Goal: Task Accomplishment & Management: Manage account settings

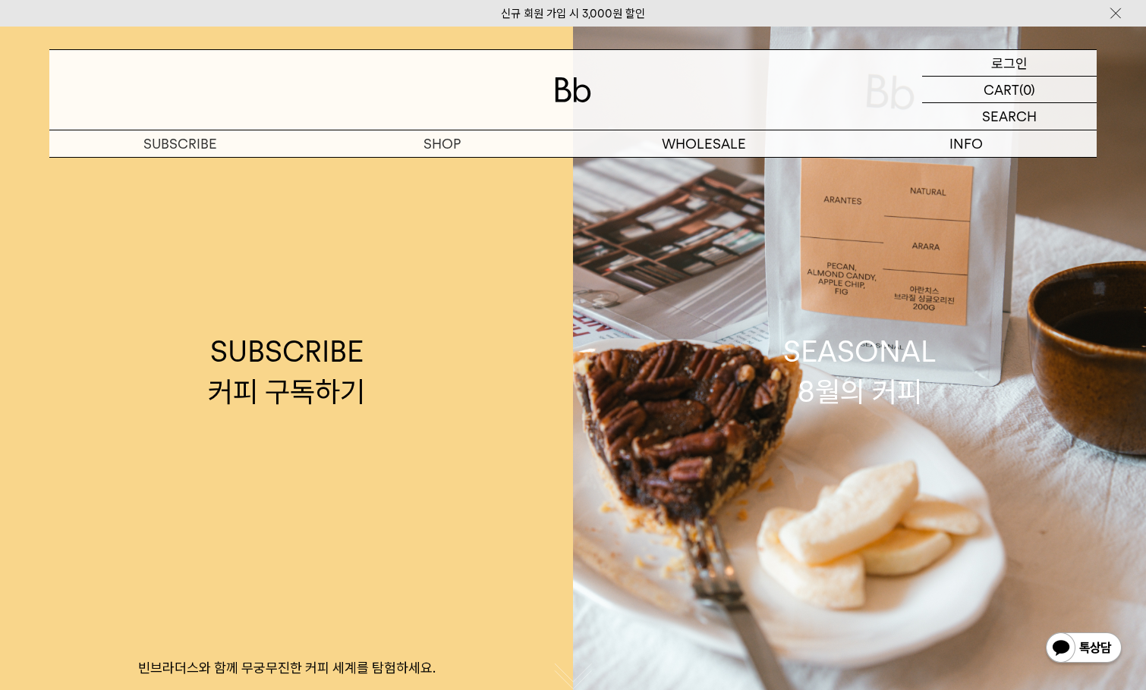
click at [993, 72] on p "로그인" at bounding box center [1009, 63] width 36 height 26
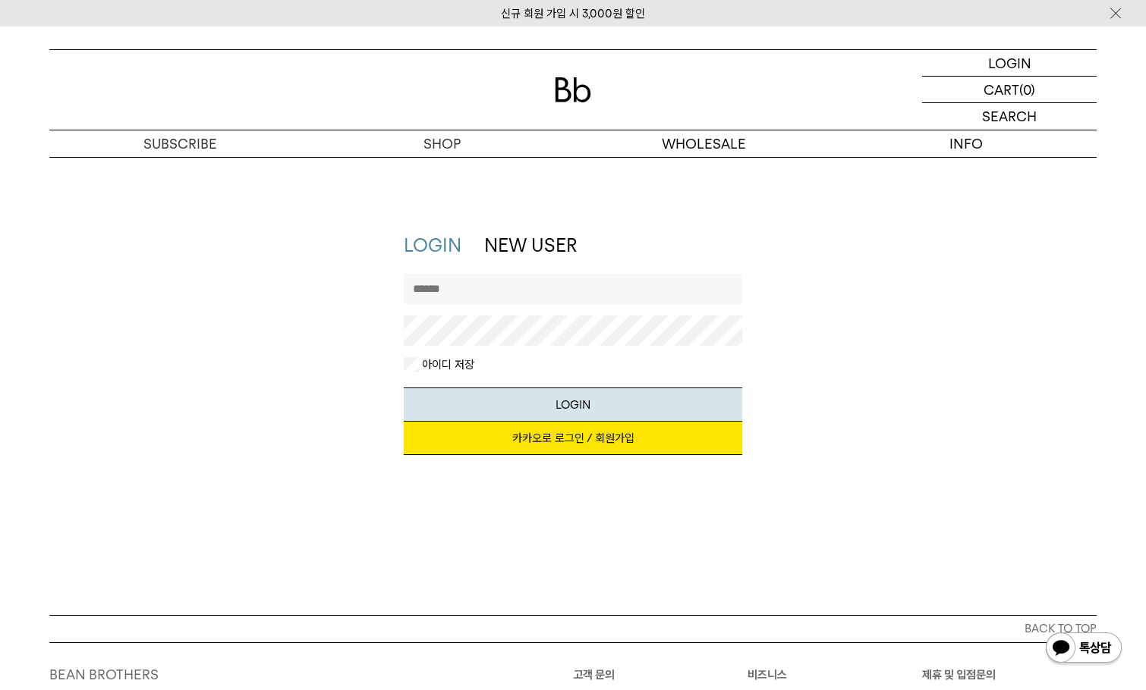
click at [597, 433] on link "카카오로 로그인 / 회원가입" at bounding box center [573, 438] width 339 height 33
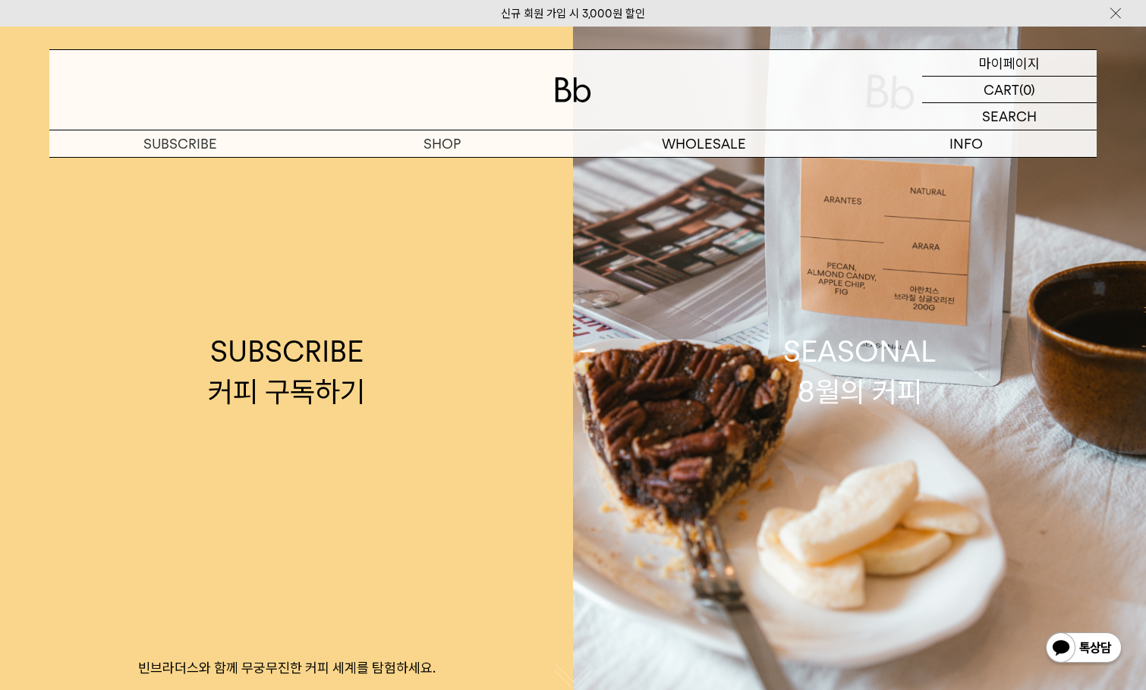
click at [1020, 62] on p "마이페이지" at bounding box center [1009, 63] width 61 height 26
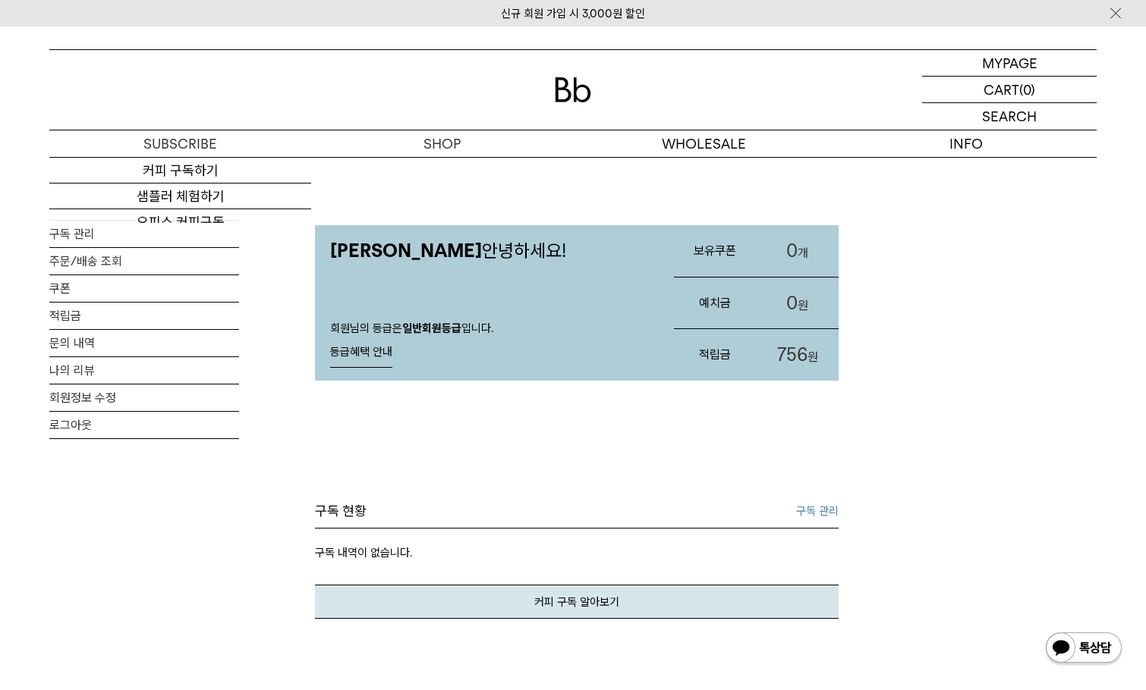
click at [580, 89] on img at bounding box center [573, 89] width 36 height 25
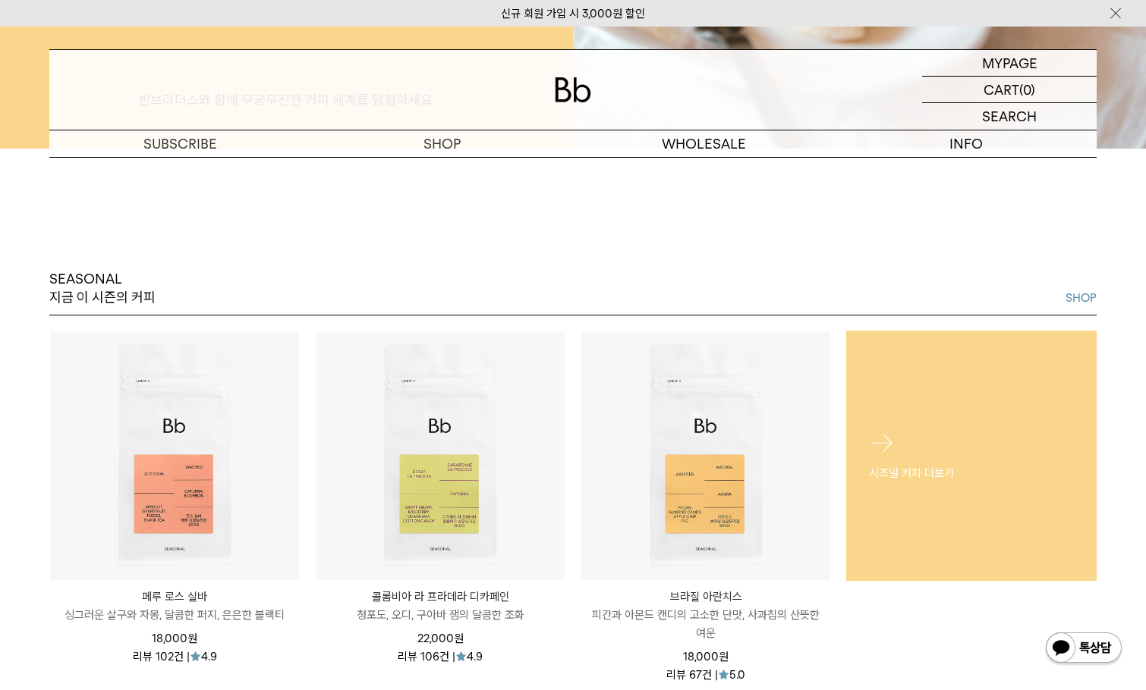
scroll to position [531, 0]
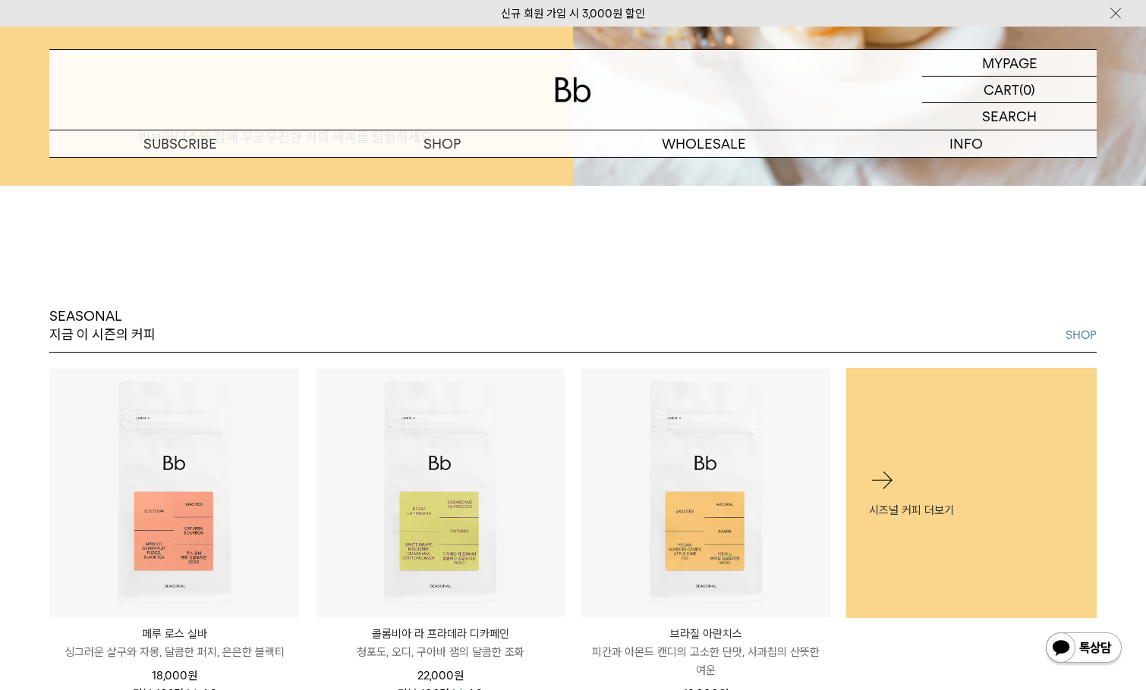
click at [1067, 339] on link "SHOP" at bounding box center [1080, 335] width 31 height 18
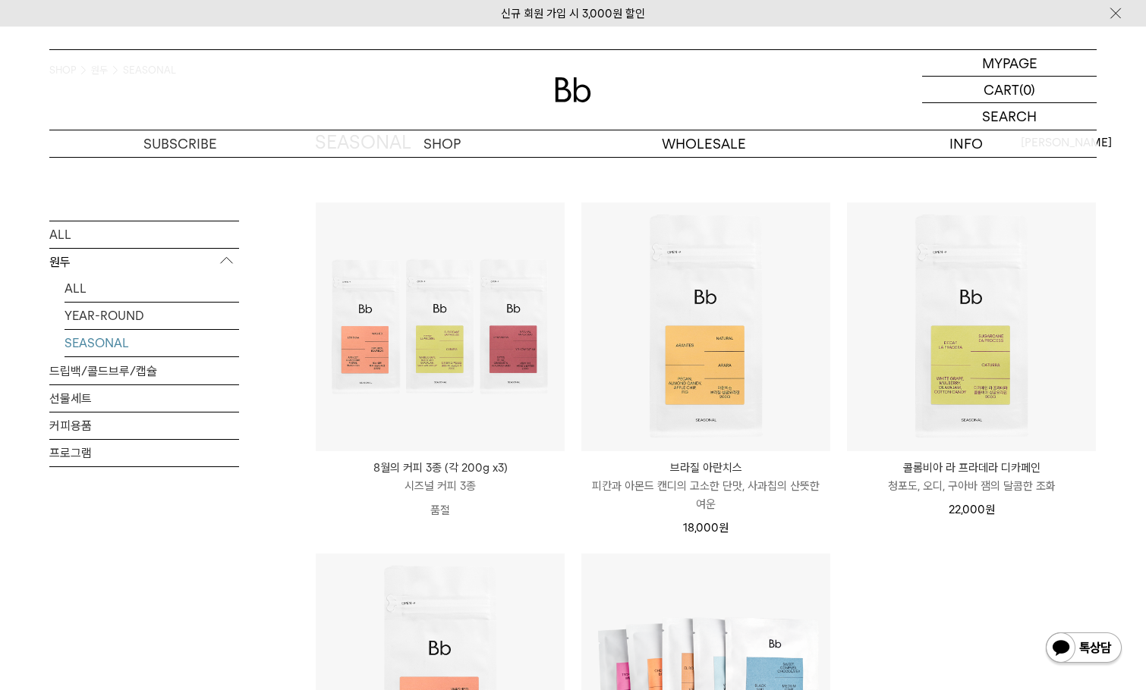
scroll to position [76, 0]
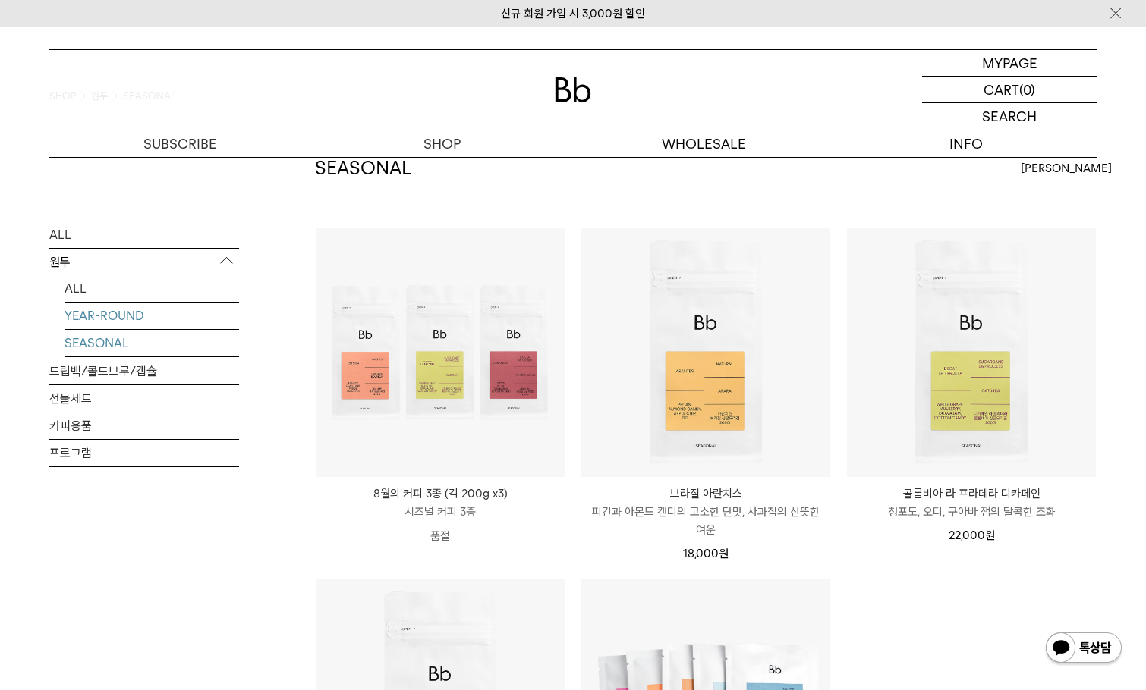
click at [103, 312] on link "YEAR-ROUND" at bounding box center [151, 315] width 175 height 27
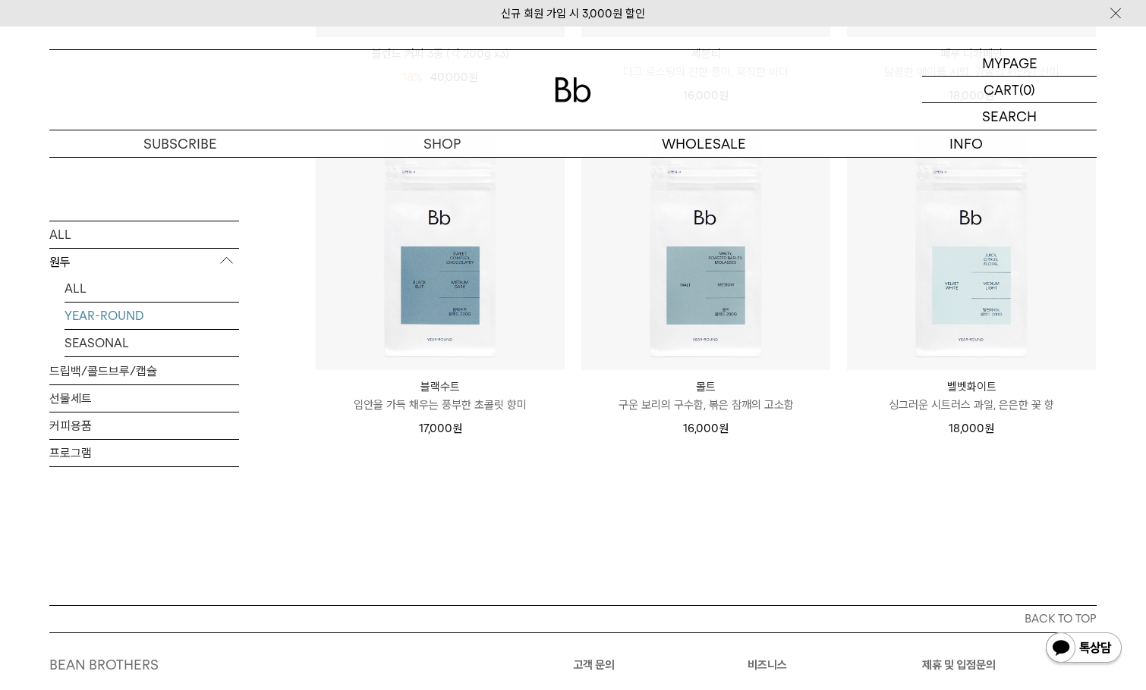
scroll to position [531, 0]
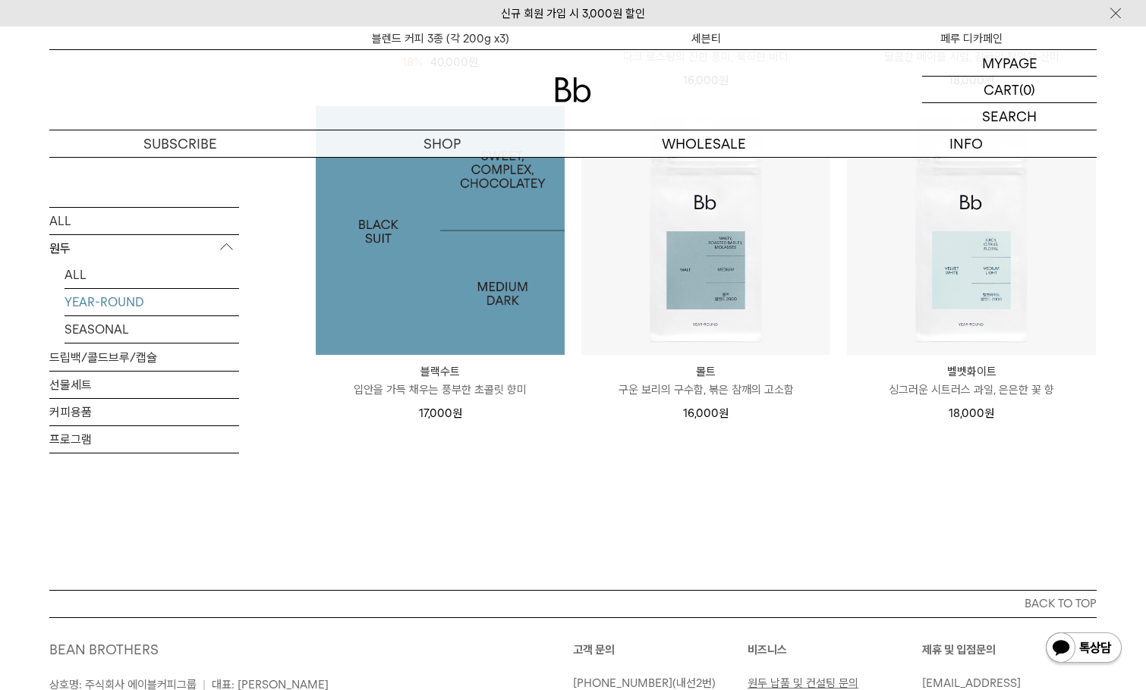
click at [441, 280] on img at bounding box center [440, 230] width 249 height 249
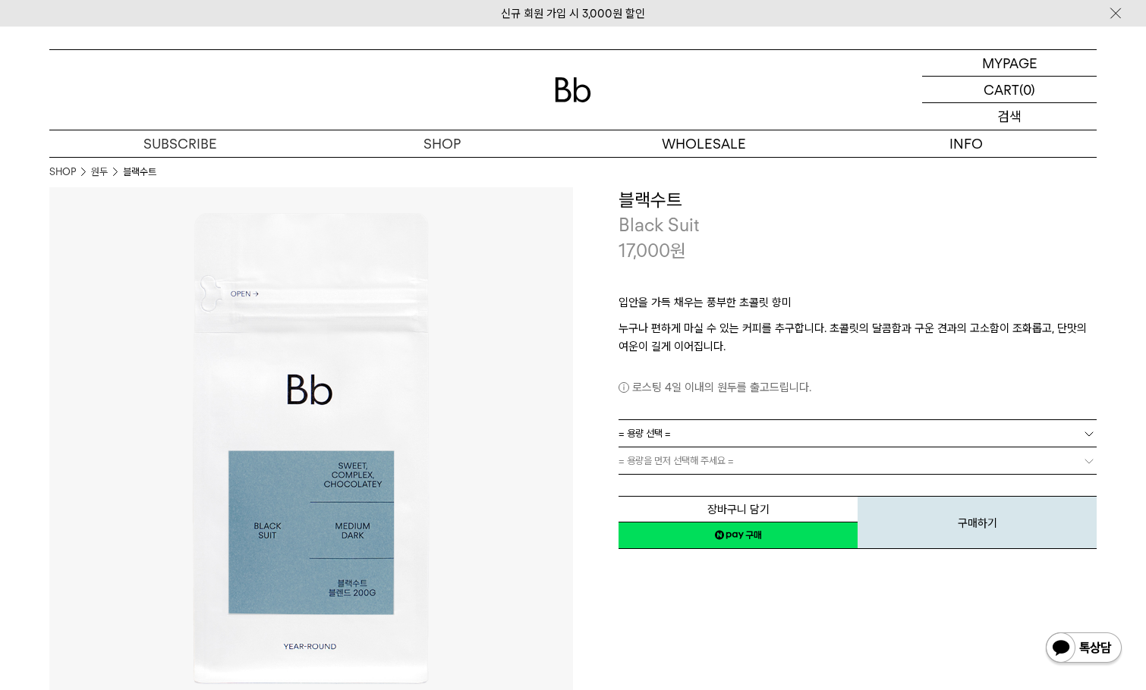
click at [1020, 108] on p "검색" at bounding box center [1009, 116] width 24 height 27
click at [1027, 61] on p "마이페이지" at bounding box center [1009, 63] width 61 height 26
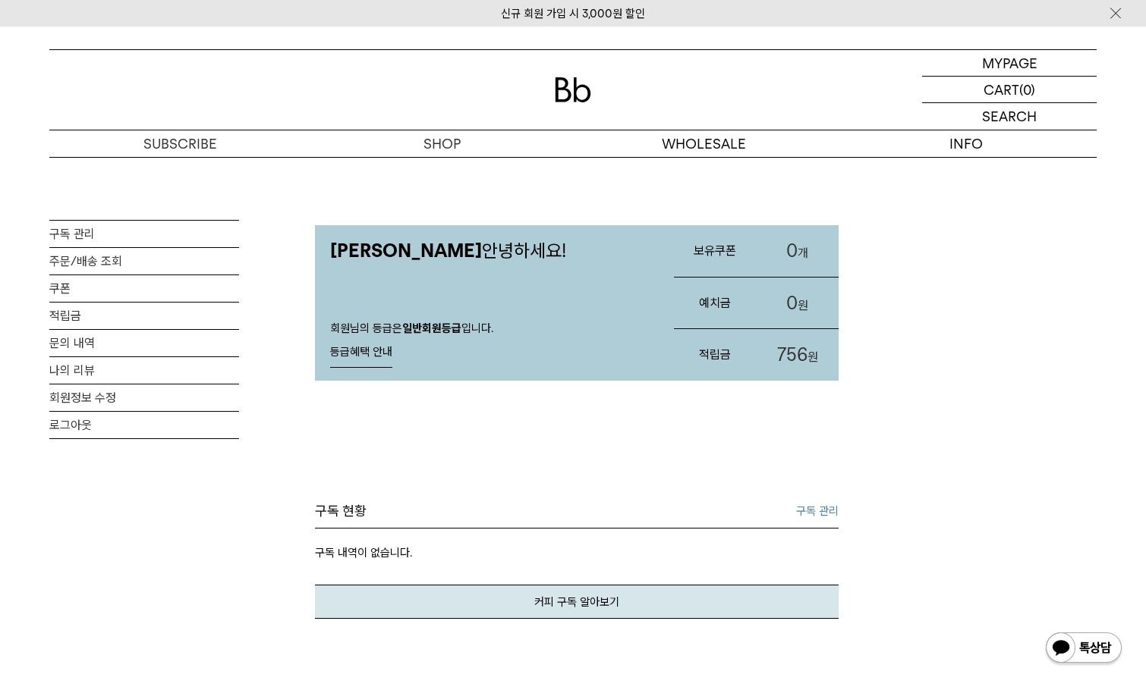
click at [826, 508] on link "구독 관리" at bounding box center [817, 511] width 42 height 18
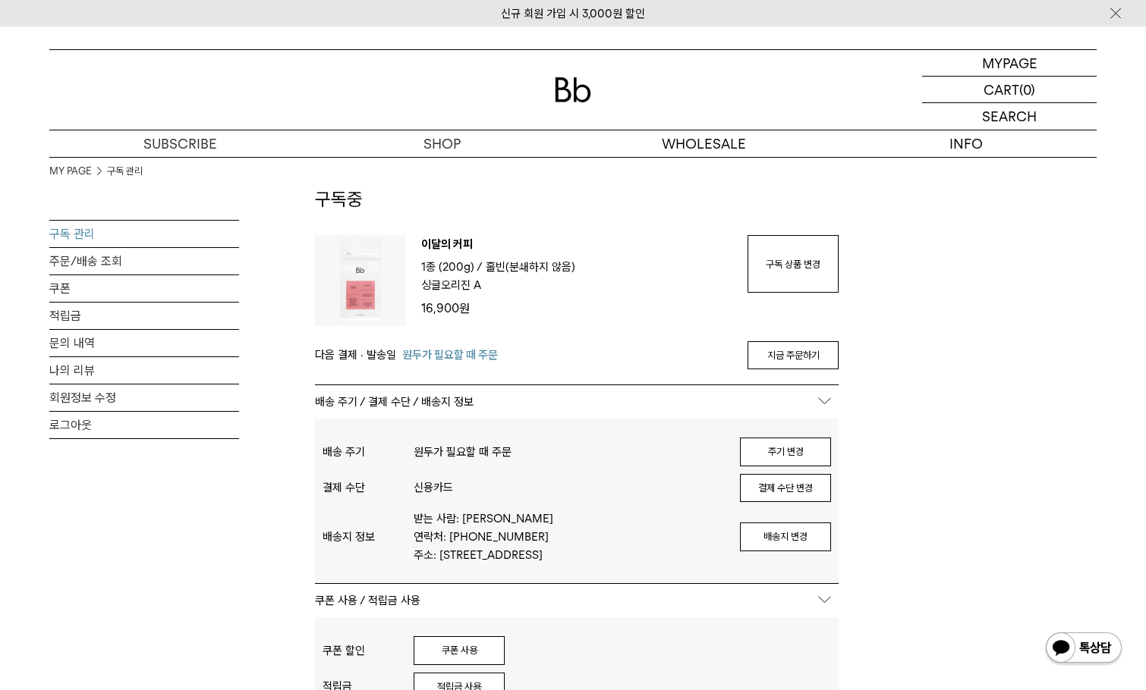
scroll to position [76, 0]
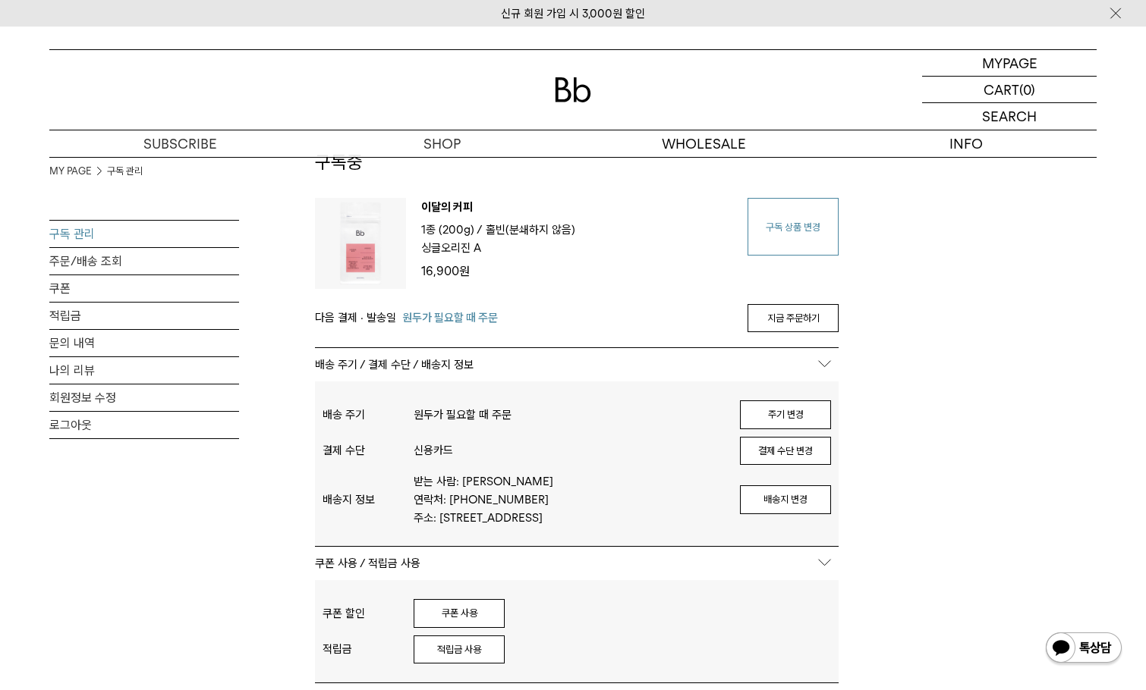
click at [794, 234] on link "구독 상품 변경" at bounding box center [792, 227] width 91 height 58
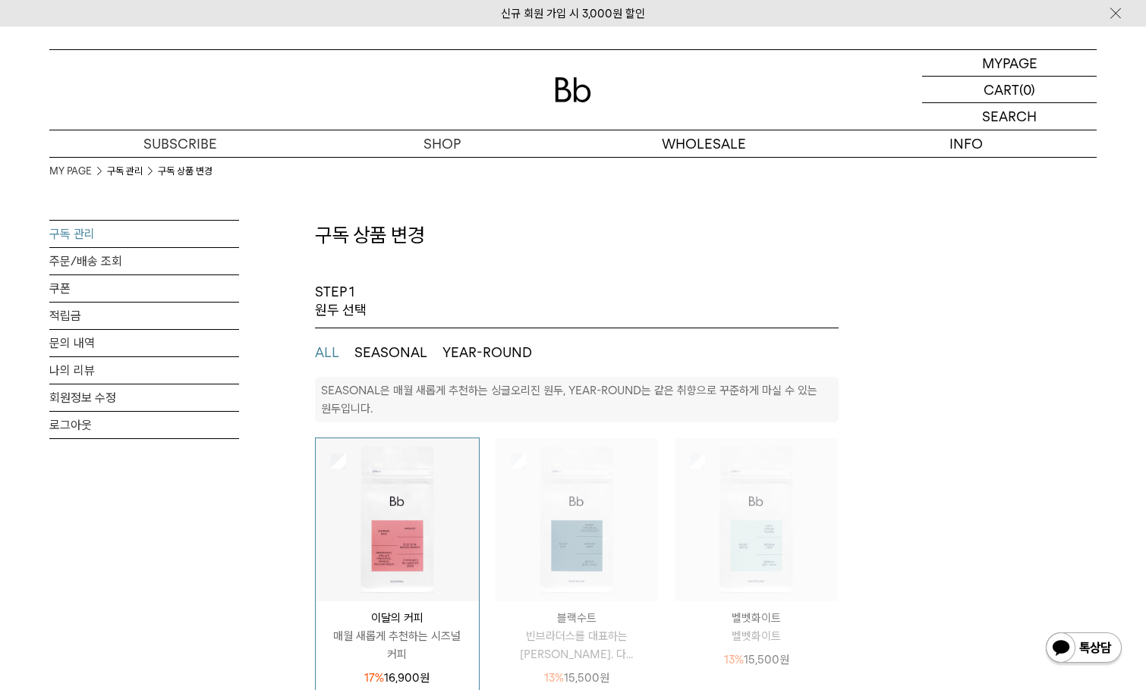
select select "**"
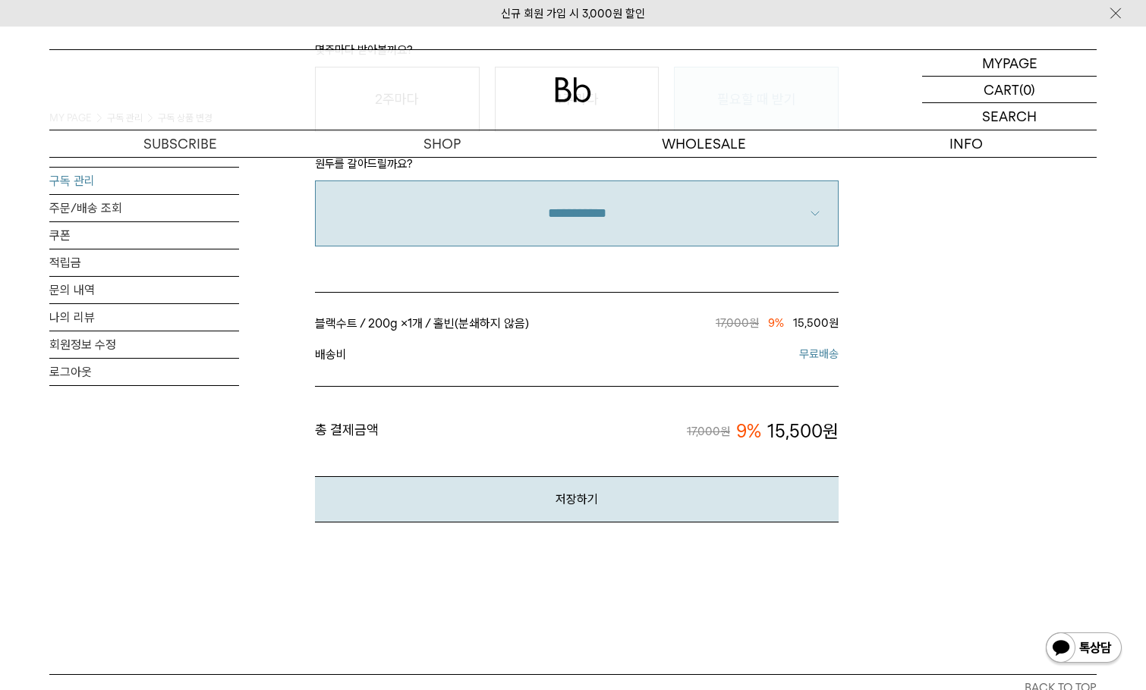
scroll to position [1214, 0]
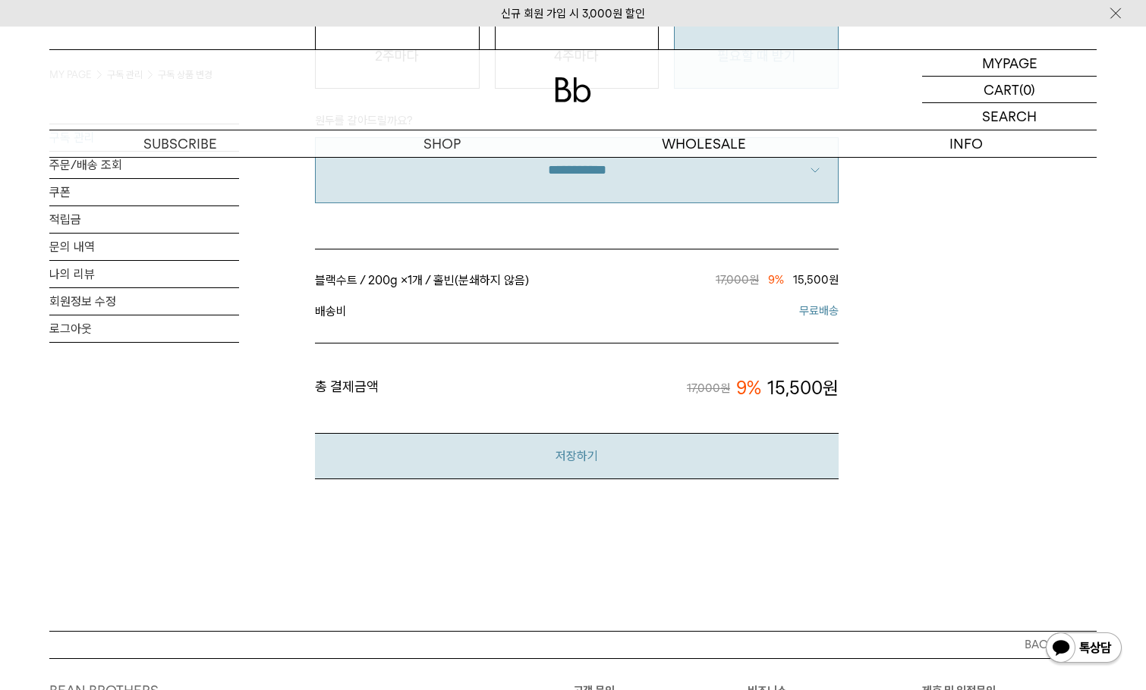
click at [627, 460] on button "저장하기" at bounding box center [577, 456] width 524 height 46
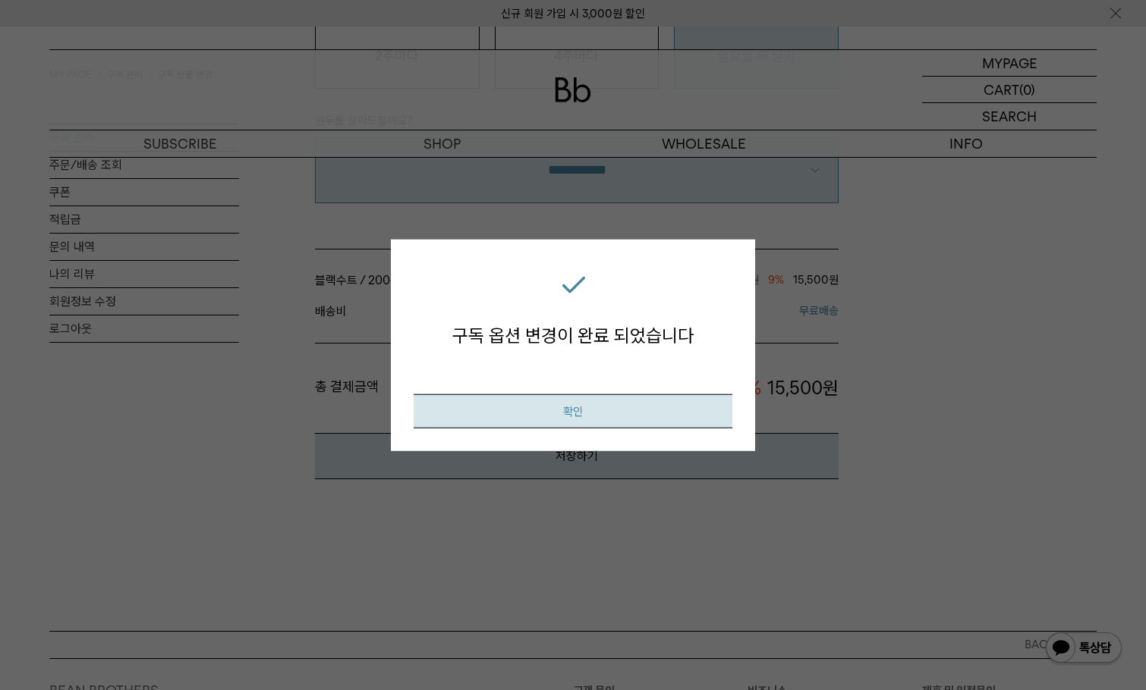
click at [615, 410] on button "확인" at bounding box center [573, 411] width 319 height 34
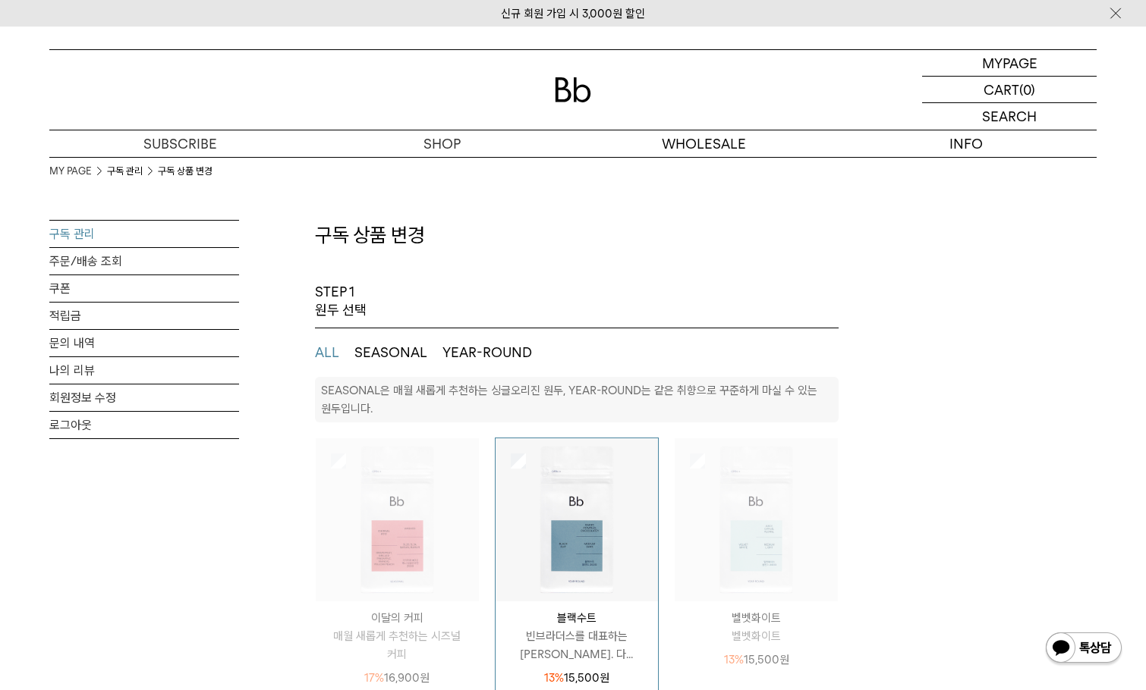
select select "**"
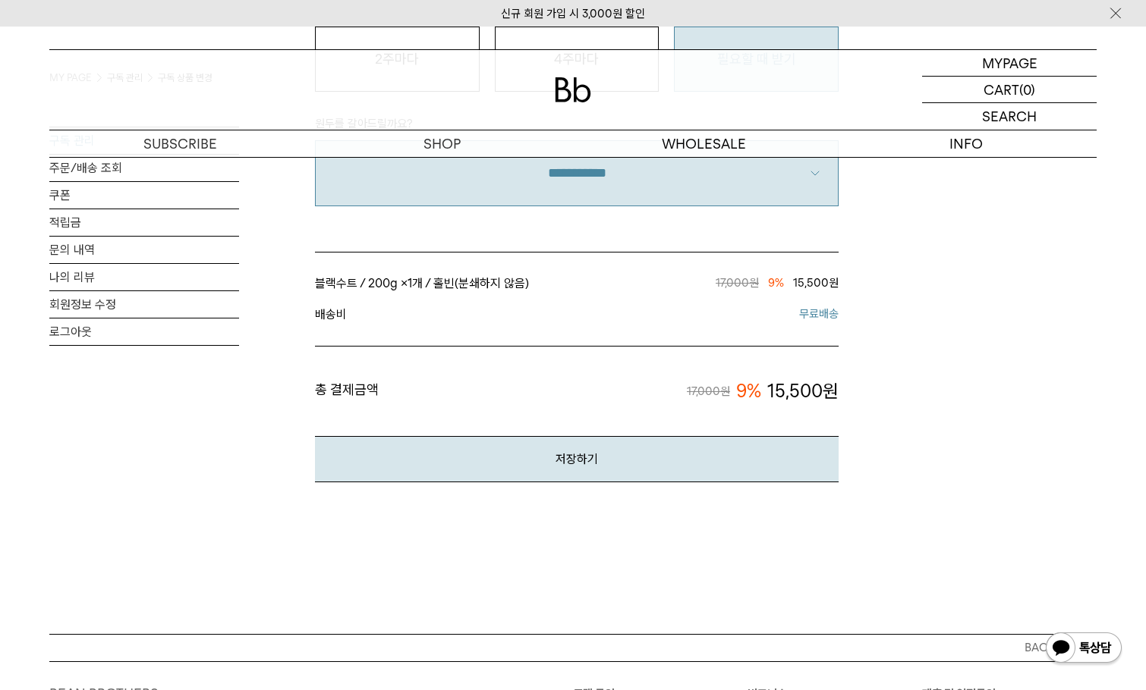
scroll to position [1214, 0]
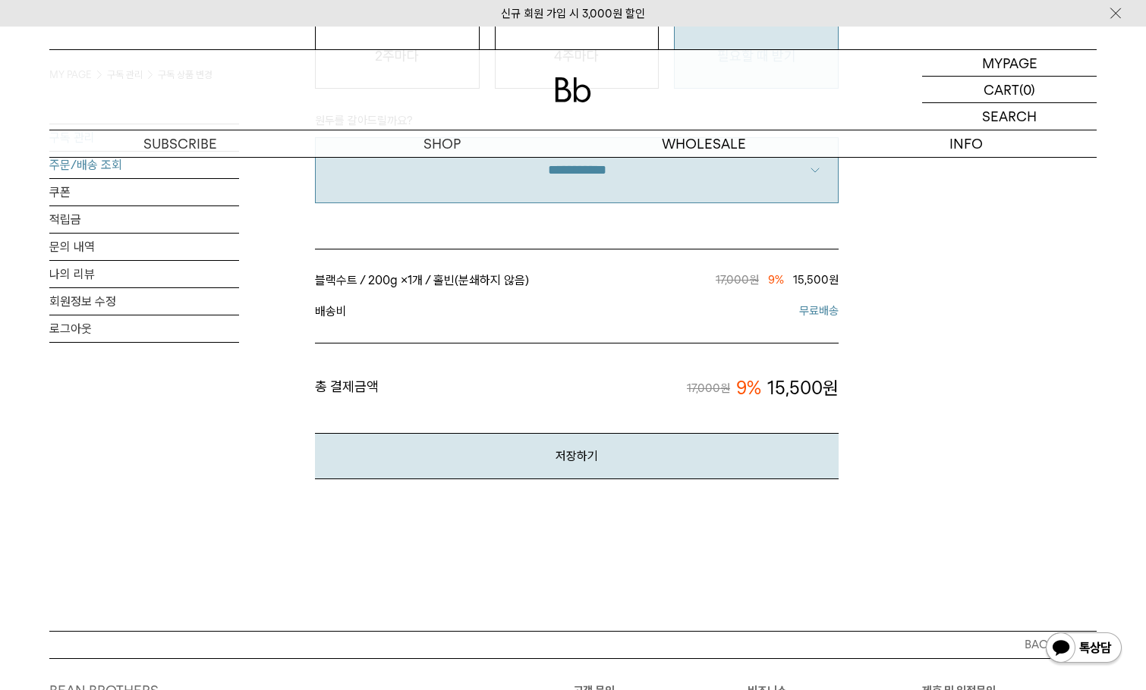
click at [98, 166] on link "주문/배송 조회" at bounding box center [144, 165] width 190 height 27
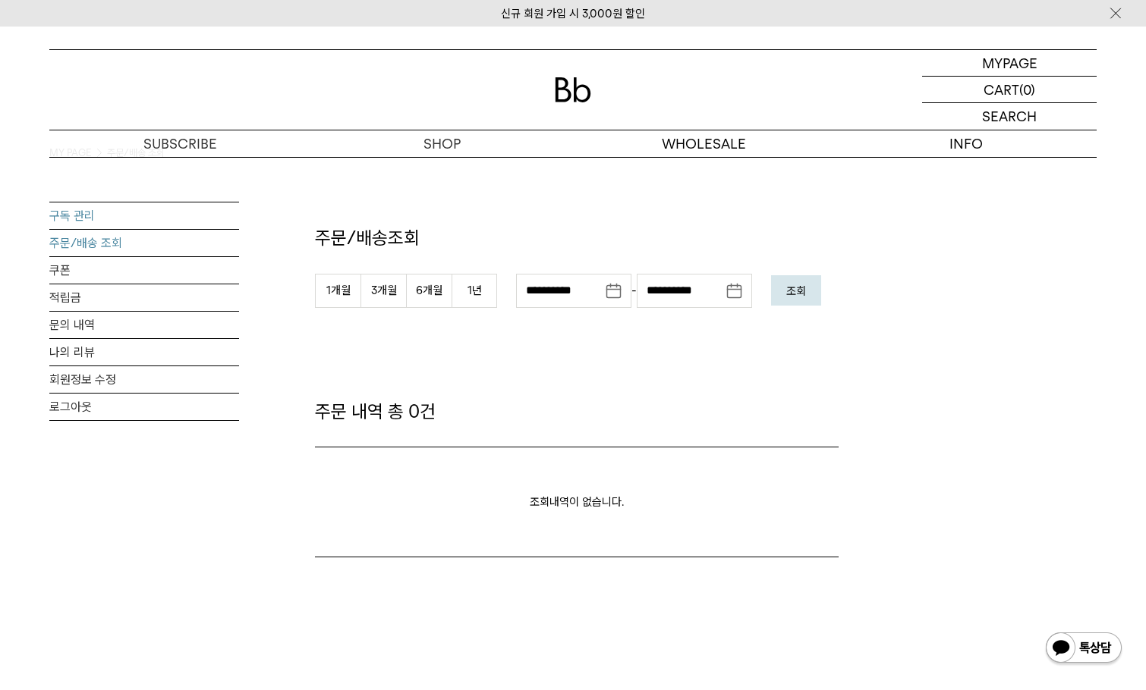
click at [81, 219] on link "구독 관리" at bounding box center [144, 216] width 190 height 27
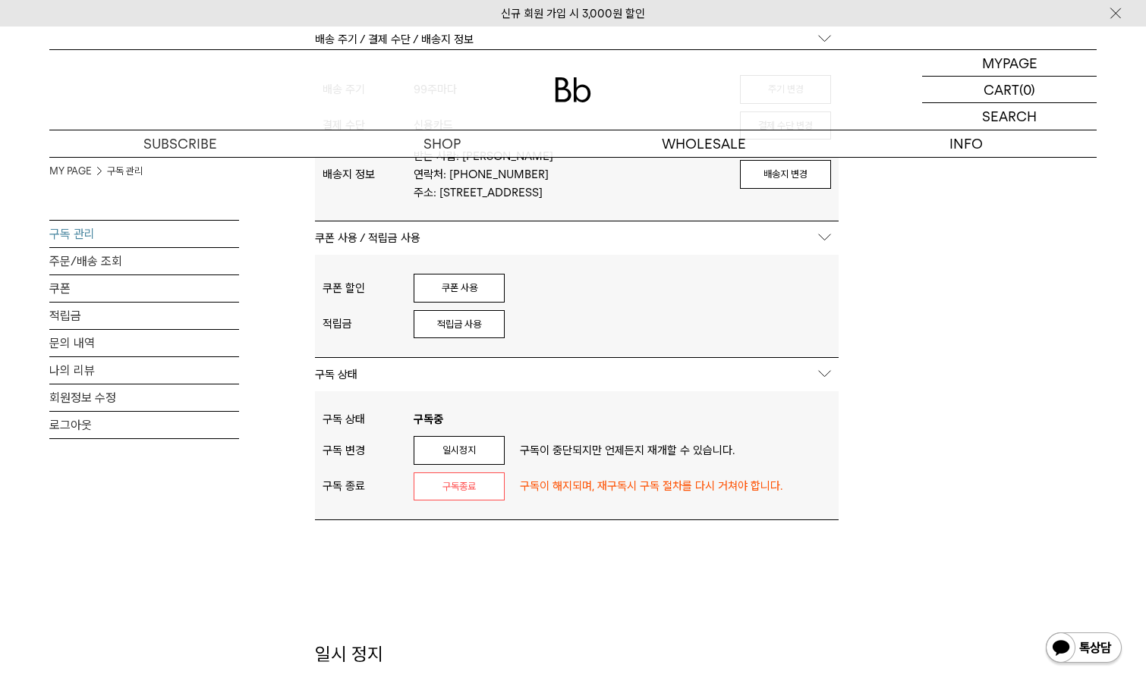
scroll to position [455, 0]
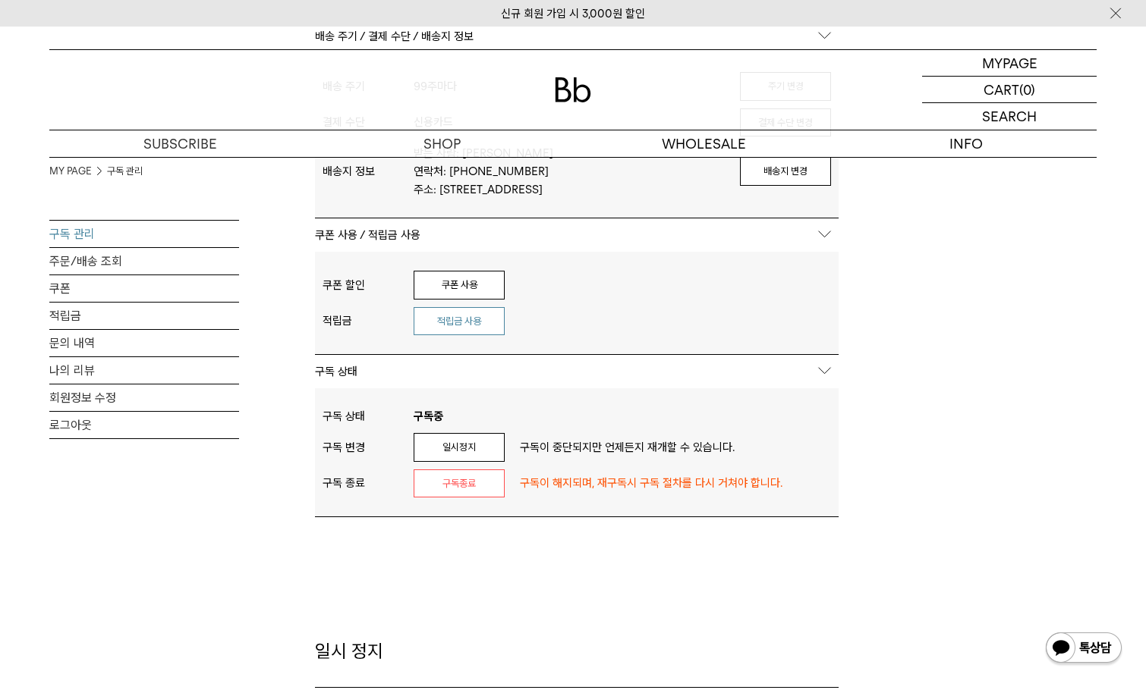
click at [464, 333] on button "적립금 사용" at bounding box center [459, 321] width 91 height 29
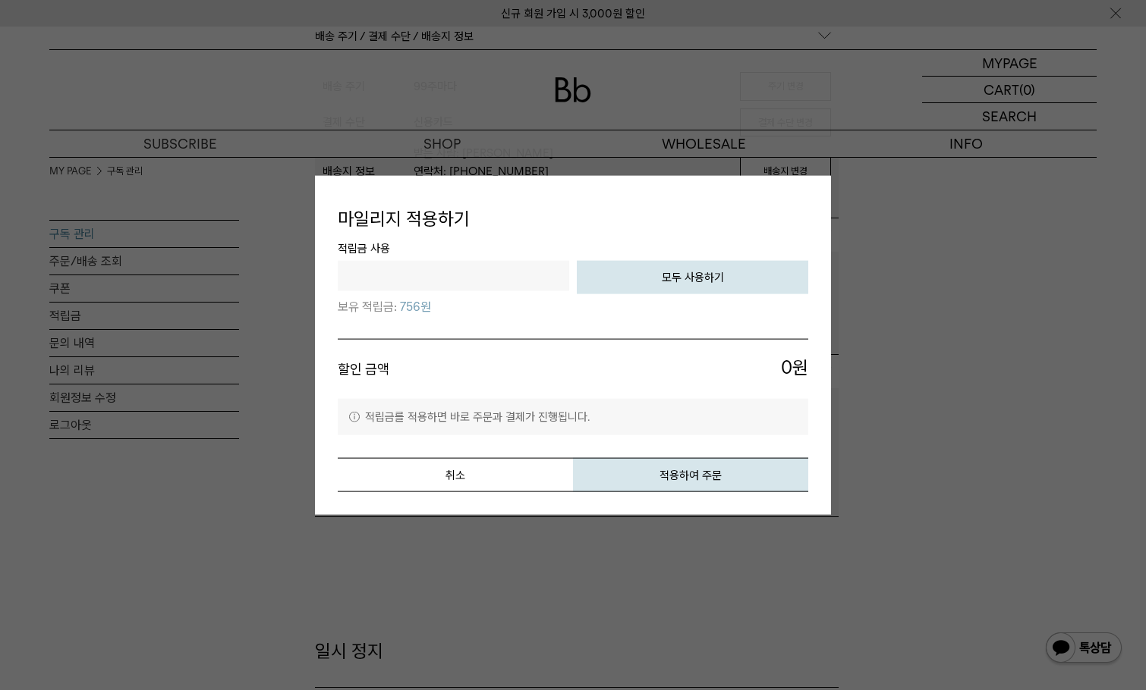
click at [687, 281] on button "모두 사용하기" at bounding box center [692, 276] width 231 height 33
type input "***"
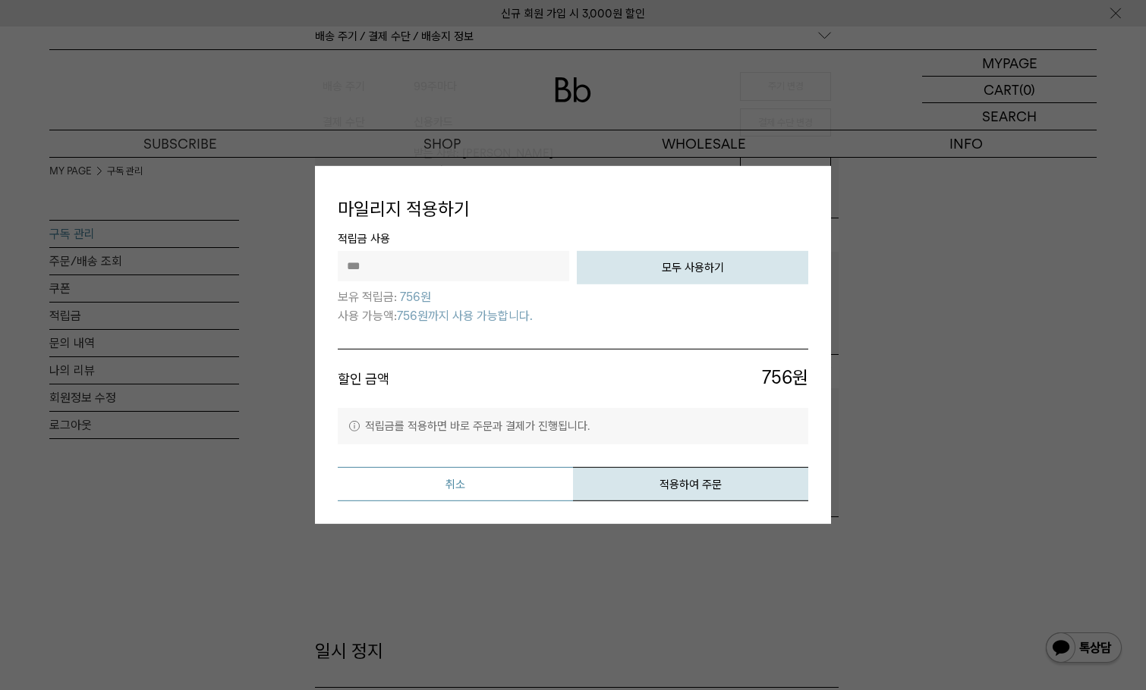
click at [516, 485] on button "취소" at bounding box center [455, 484] width 235 height 34
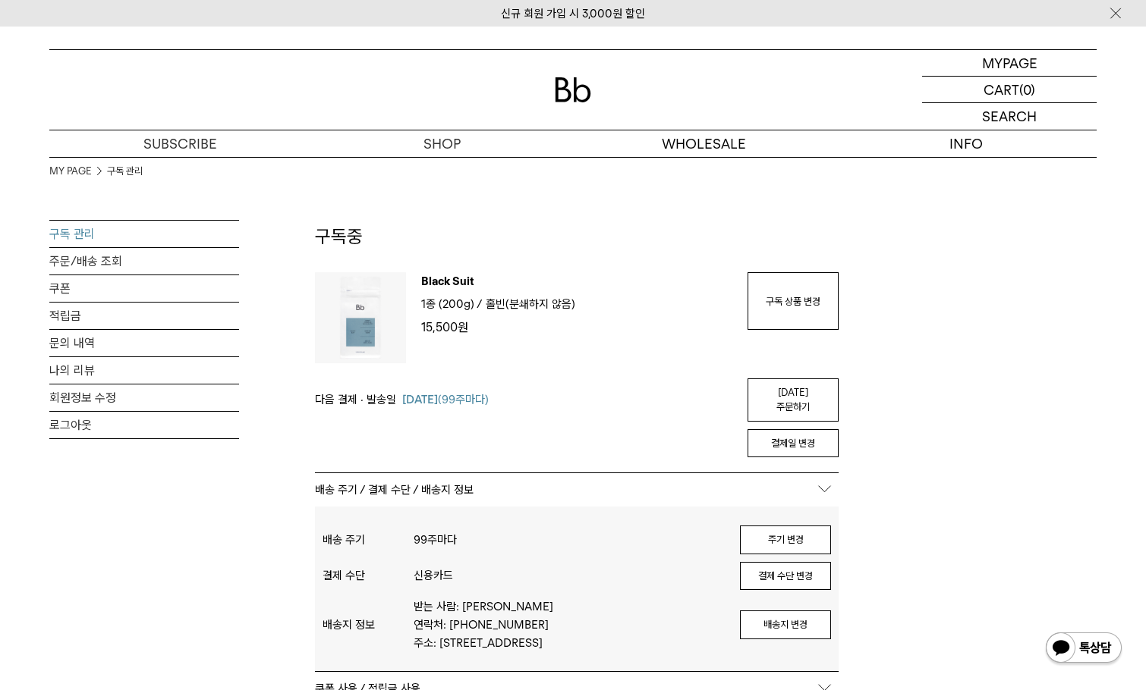
scroll to position [0, 0]
click at [791, 319] on link "구독 상품 변경" at bounding box center [792, 303] width 91 height 58
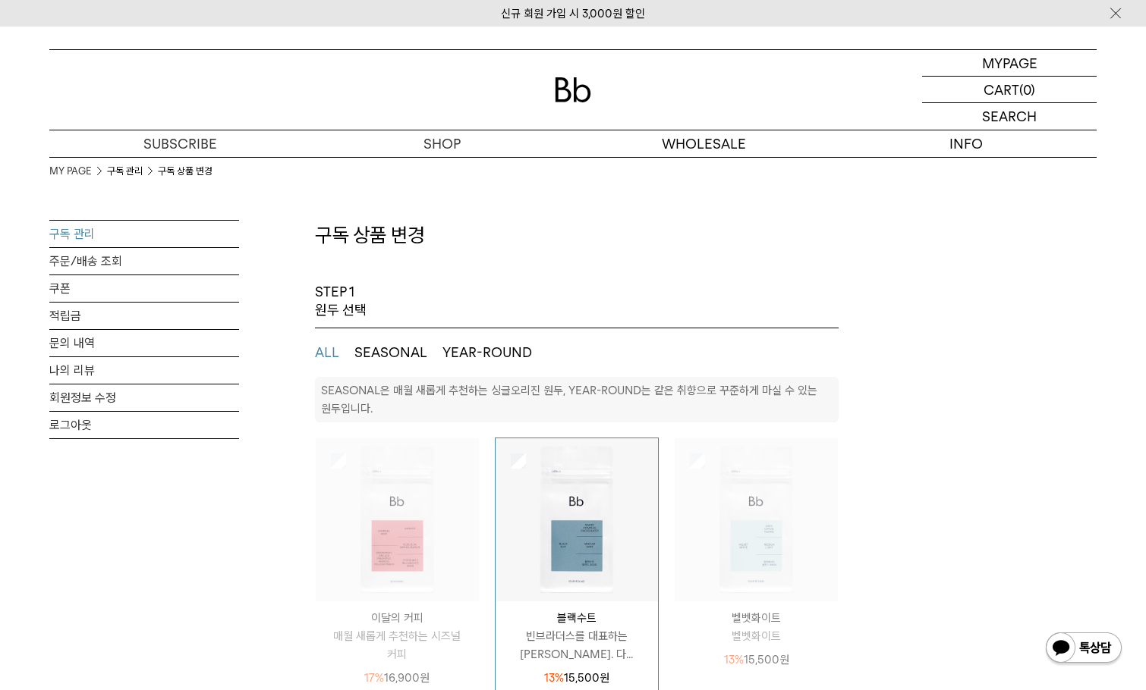
select select "**"
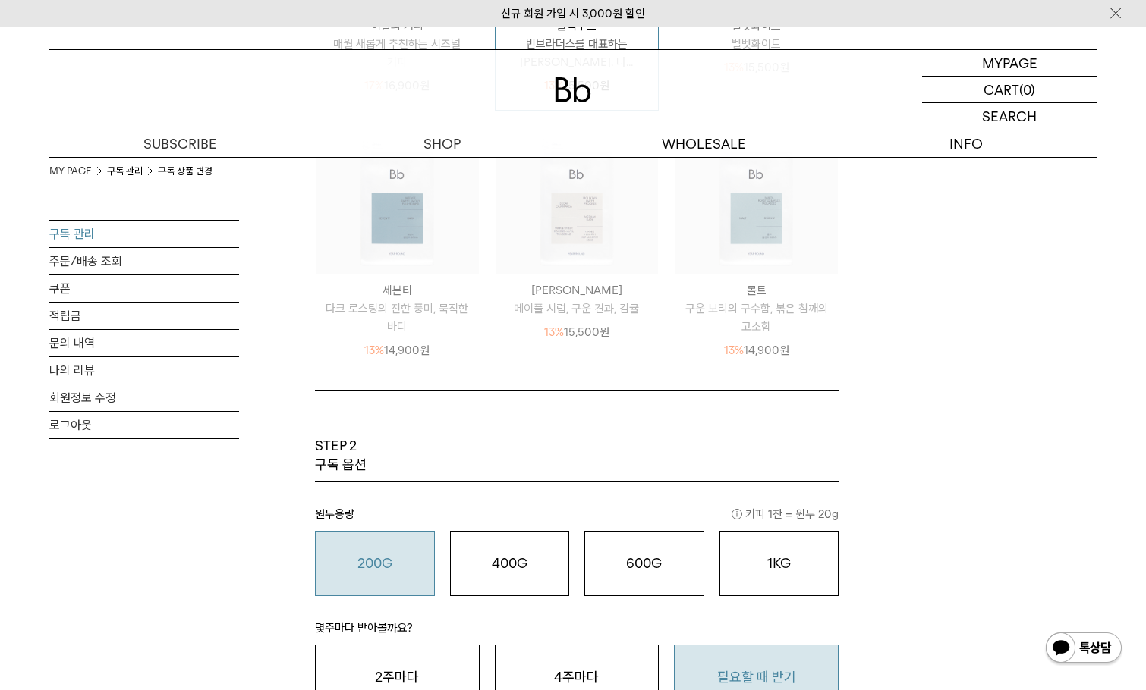
scroll to position [835, 0]
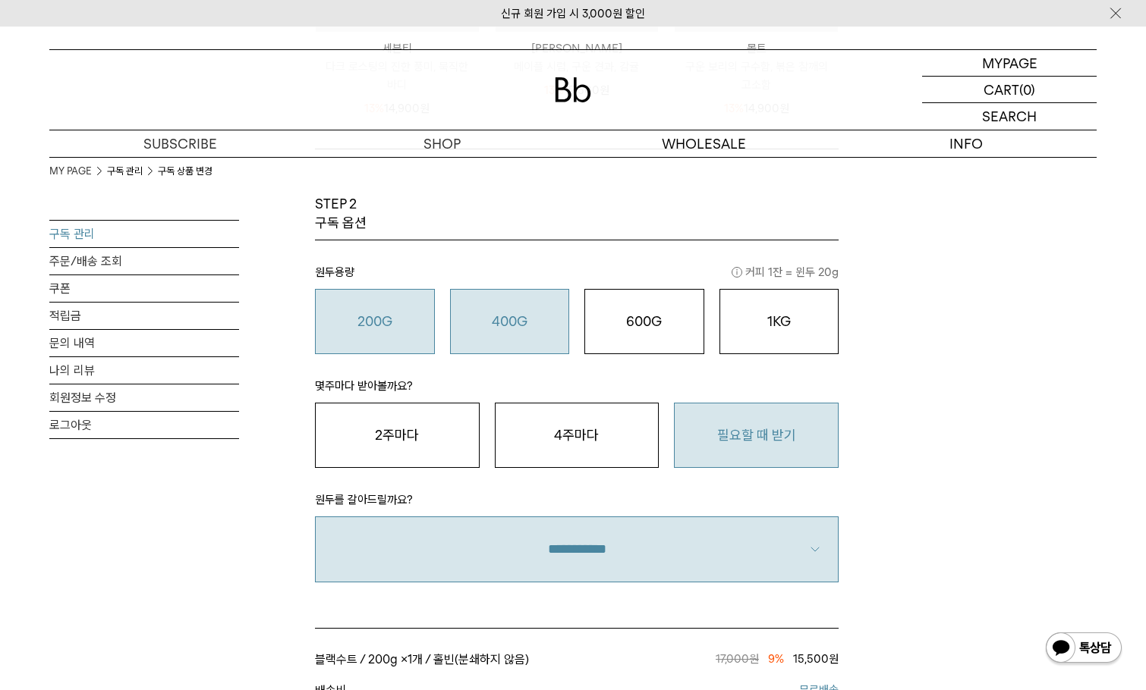
click at [537, 336] on button "400G 31,000 원" at bounding box center [510, 321] width 120 height 65
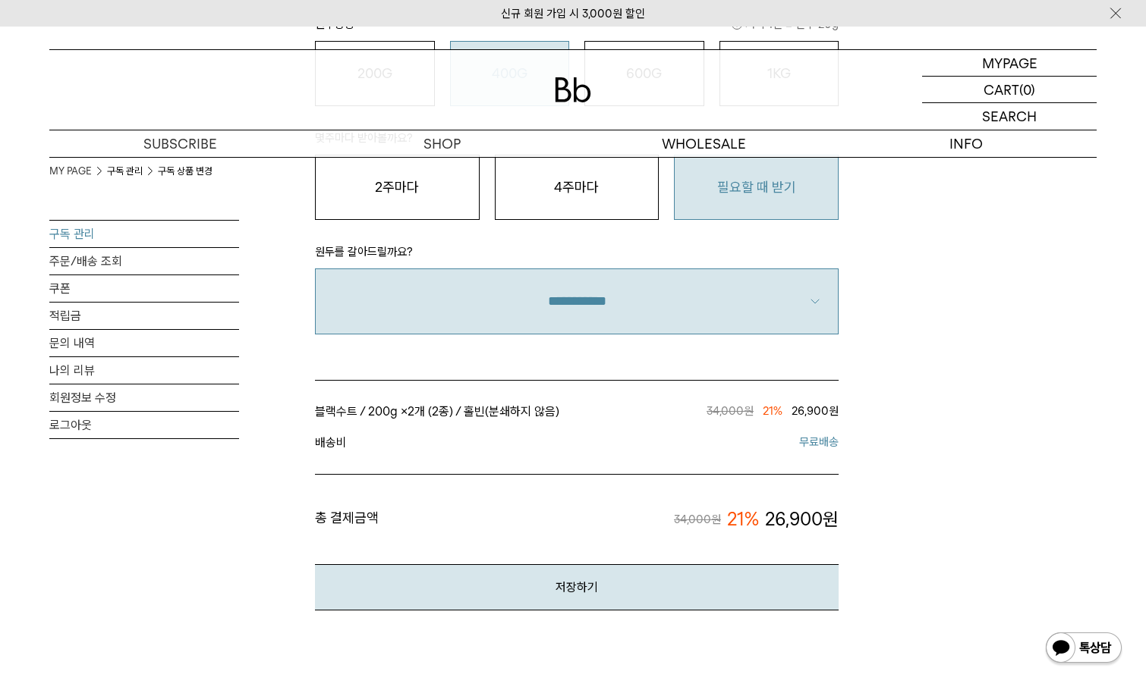
scroll to position [1214, 0]
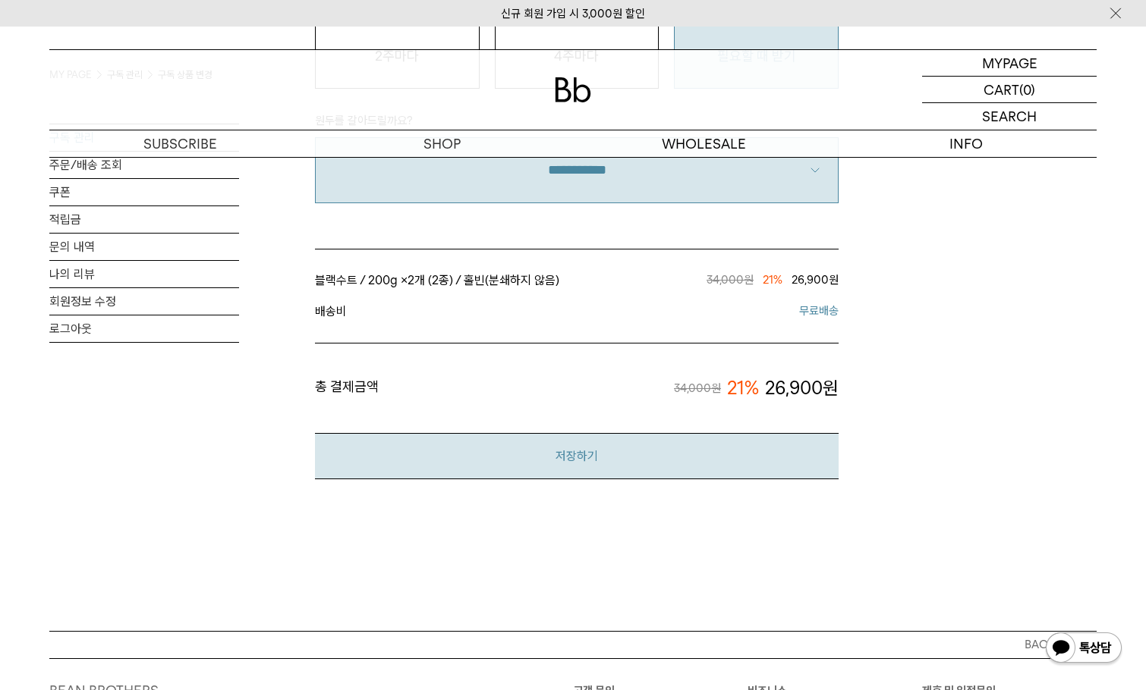
click at [615, 464] on button "저장하기" at bounding box center [577, 456] width 524 height 46
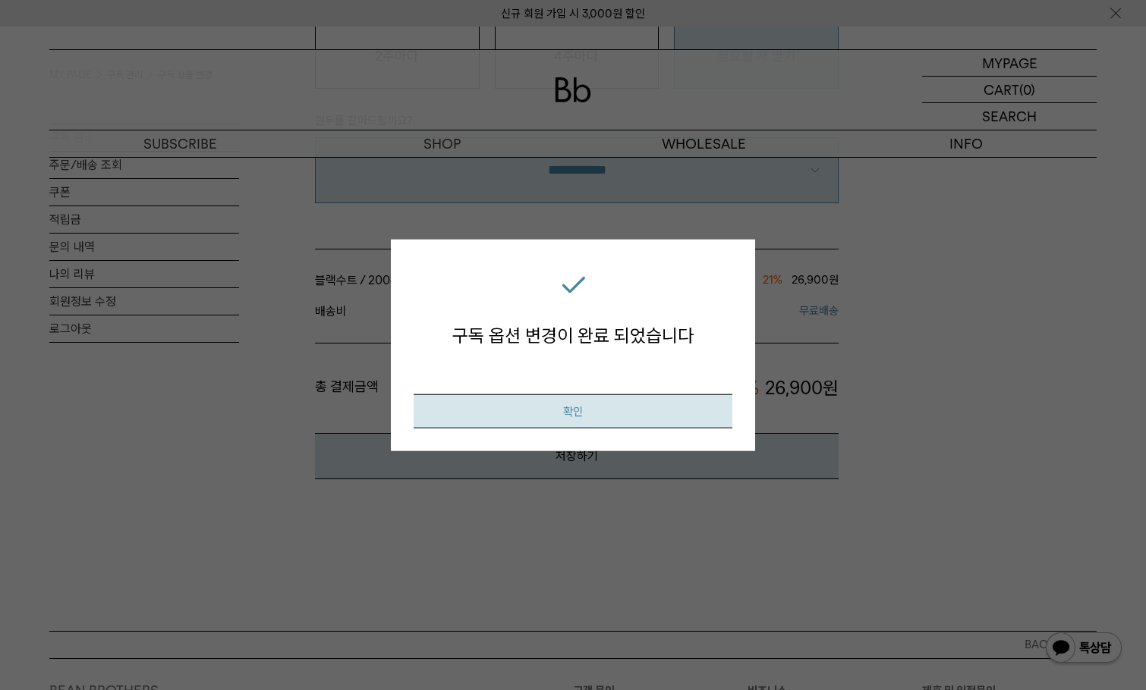
click at [562, 408] on button "확인" at bounding box center [573, 411] width 319 height 34
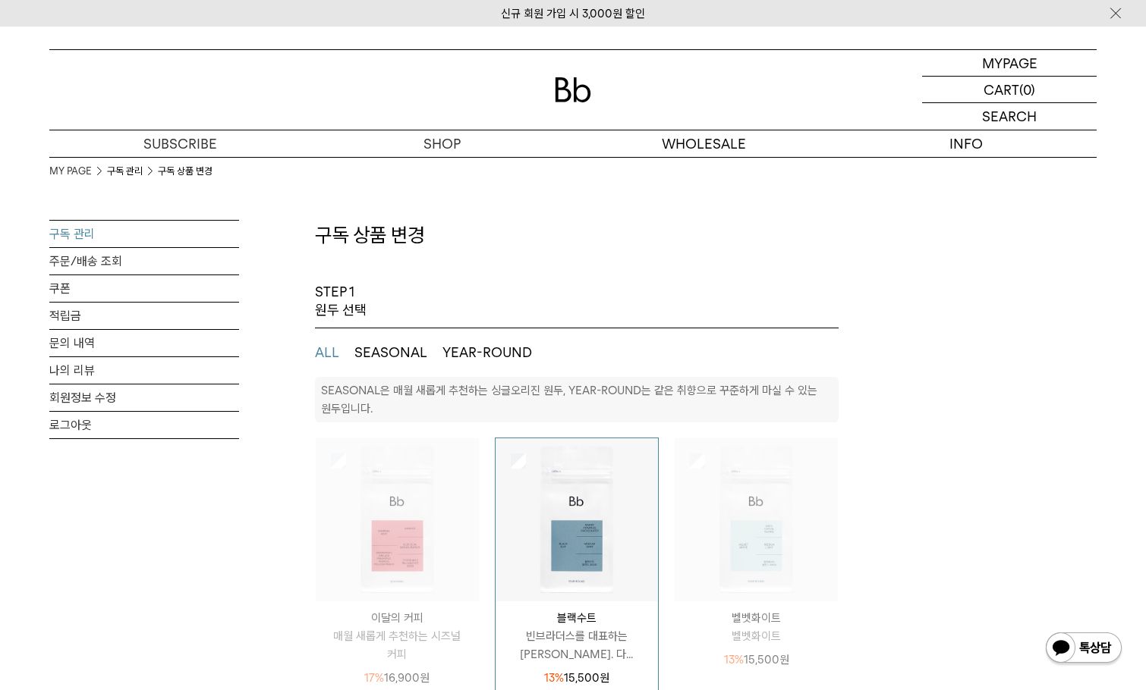
select select "**"
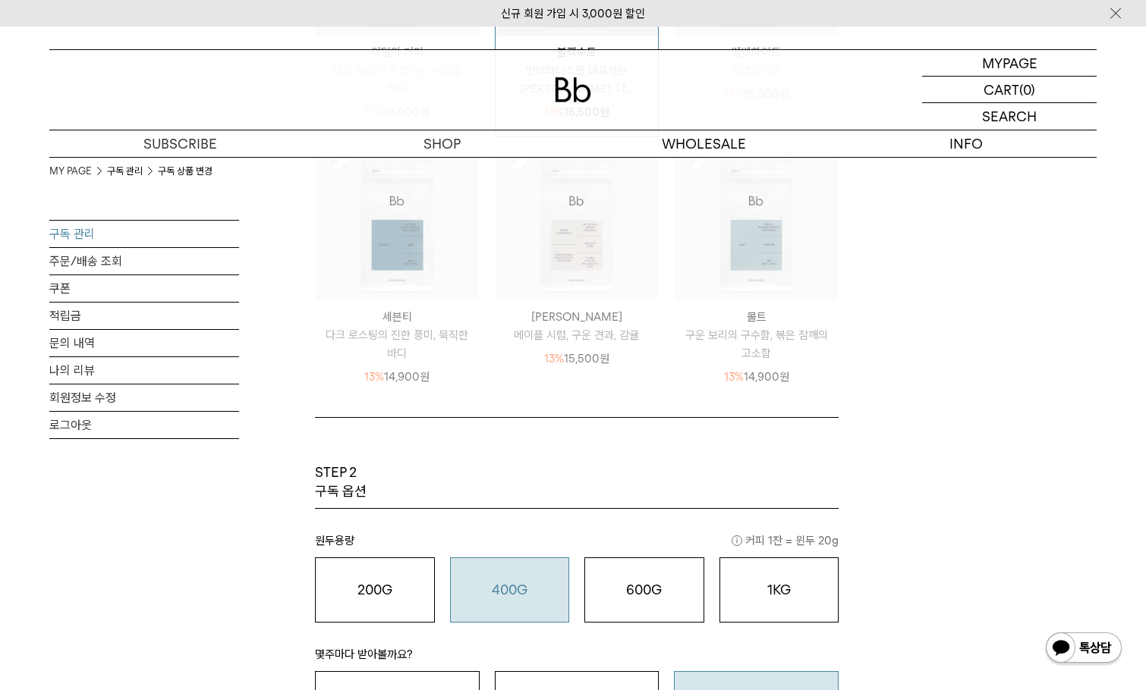
scroll to position [759, 0]
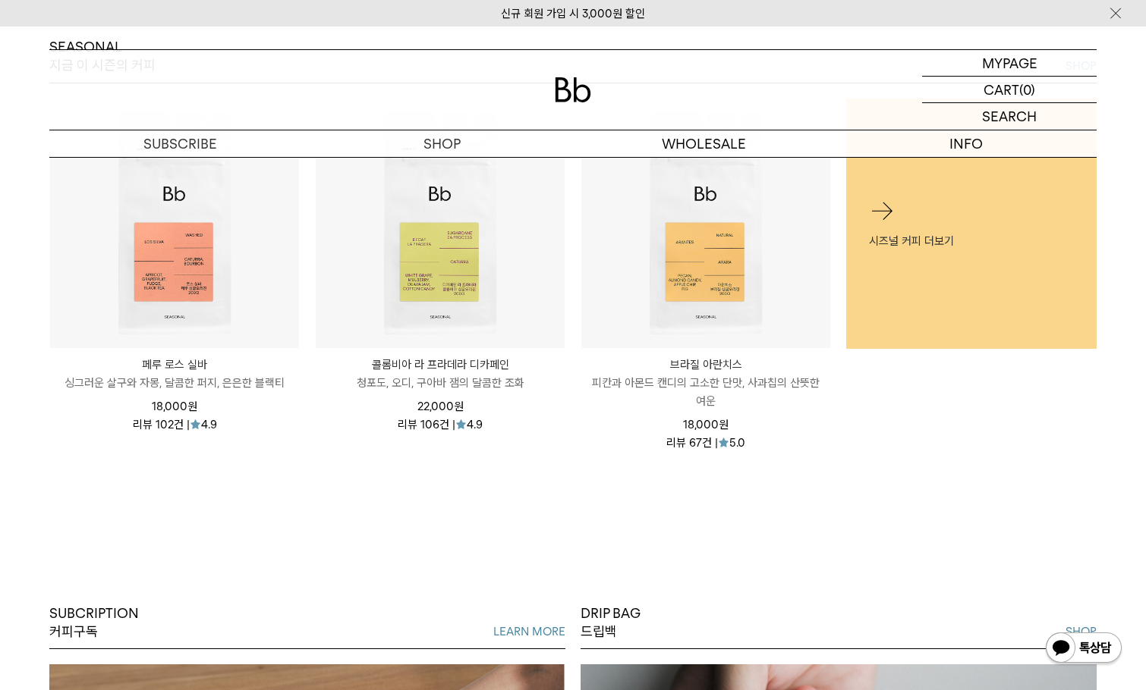
scroll to position [759, 0]
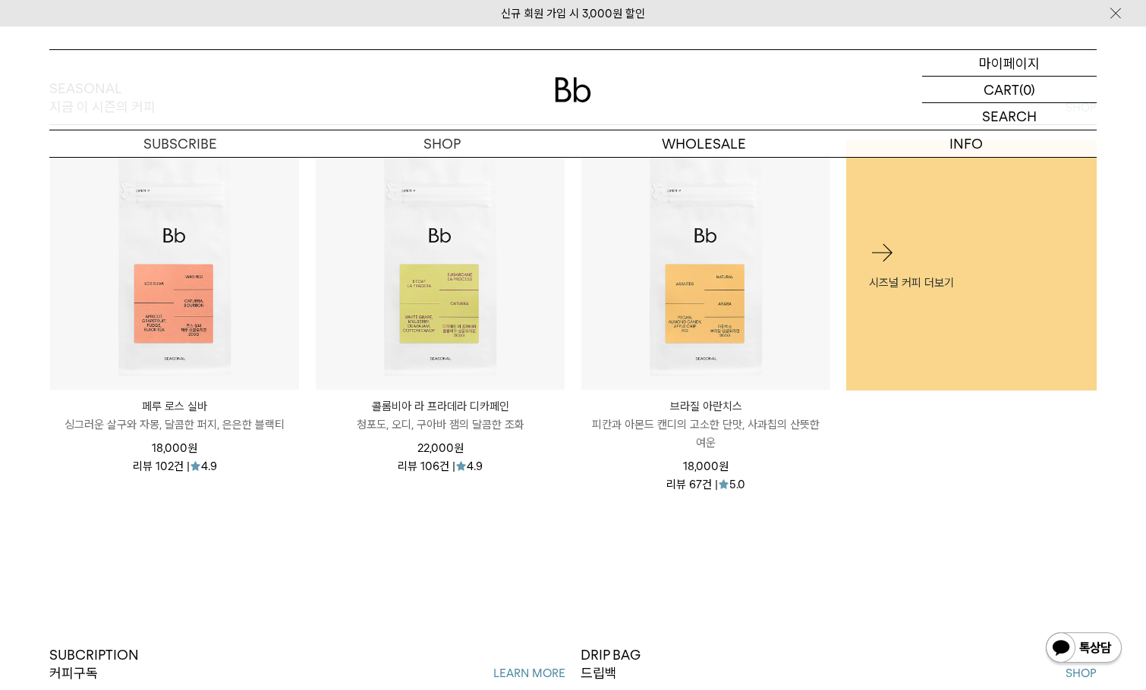
click at [1019, 61] on p "마이페이지" at bounding box center [1009, 63] width 61 height 26
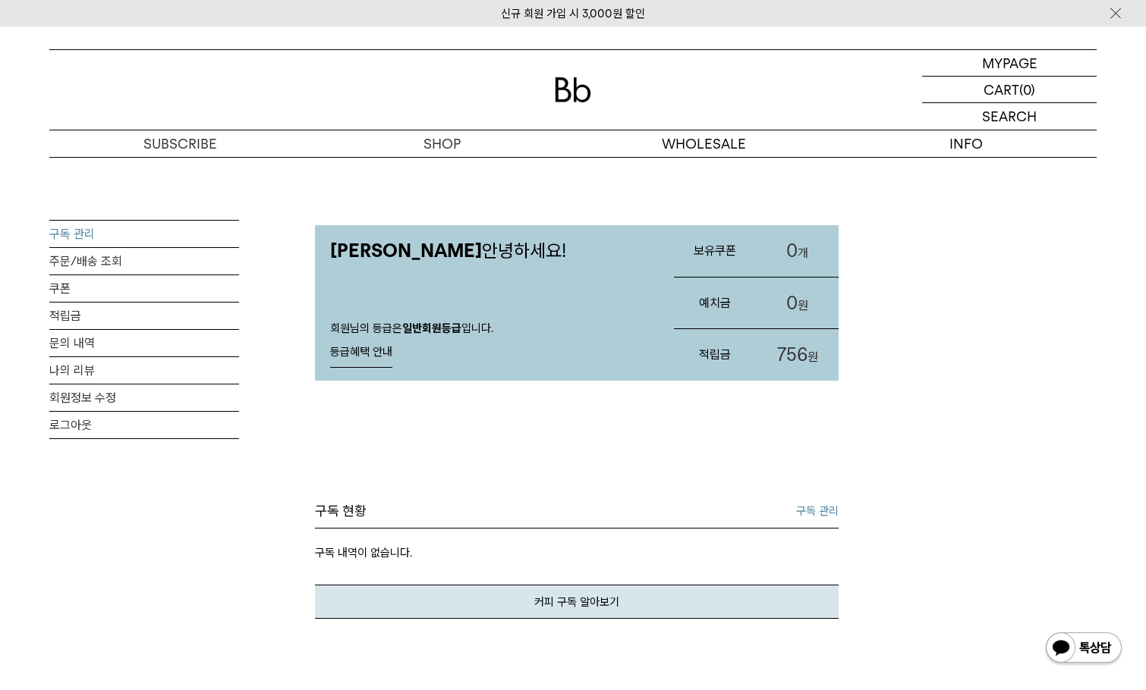
click at [82, 236] on link "구독 관리" at bounding box center [144, 234] width 190 height 27
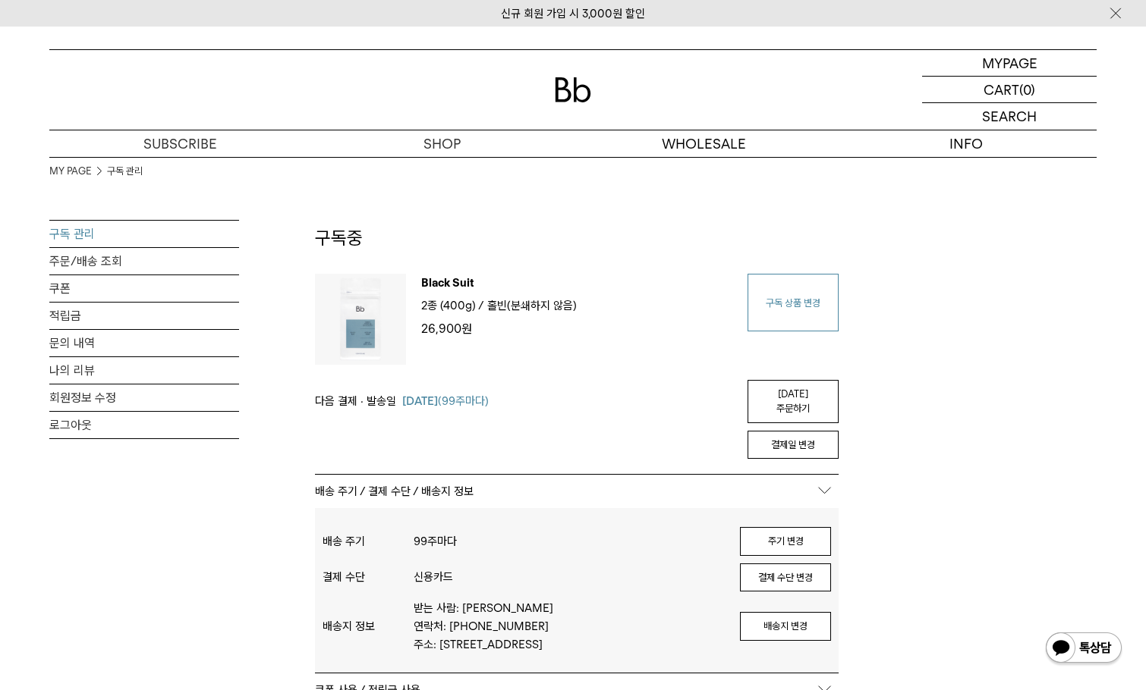
click at [813, 311] on link "구독 상품 변경" at bounding box center [792, 303] width 91 height 58
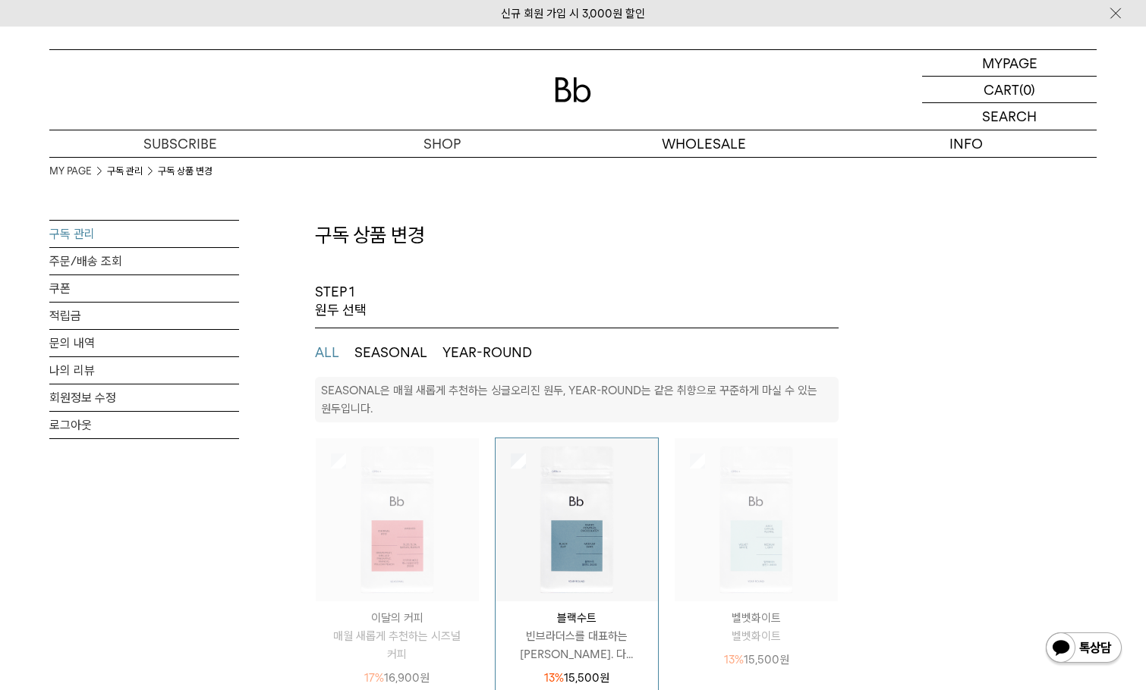
select select "**"
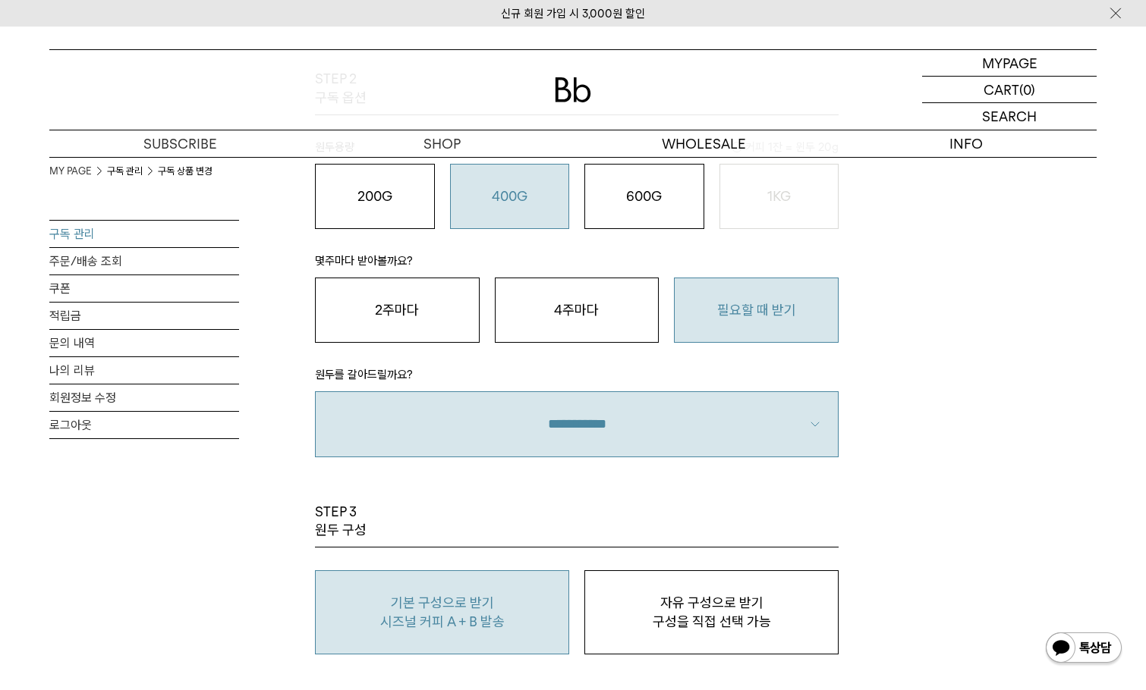
scroll to position [1062, 0]
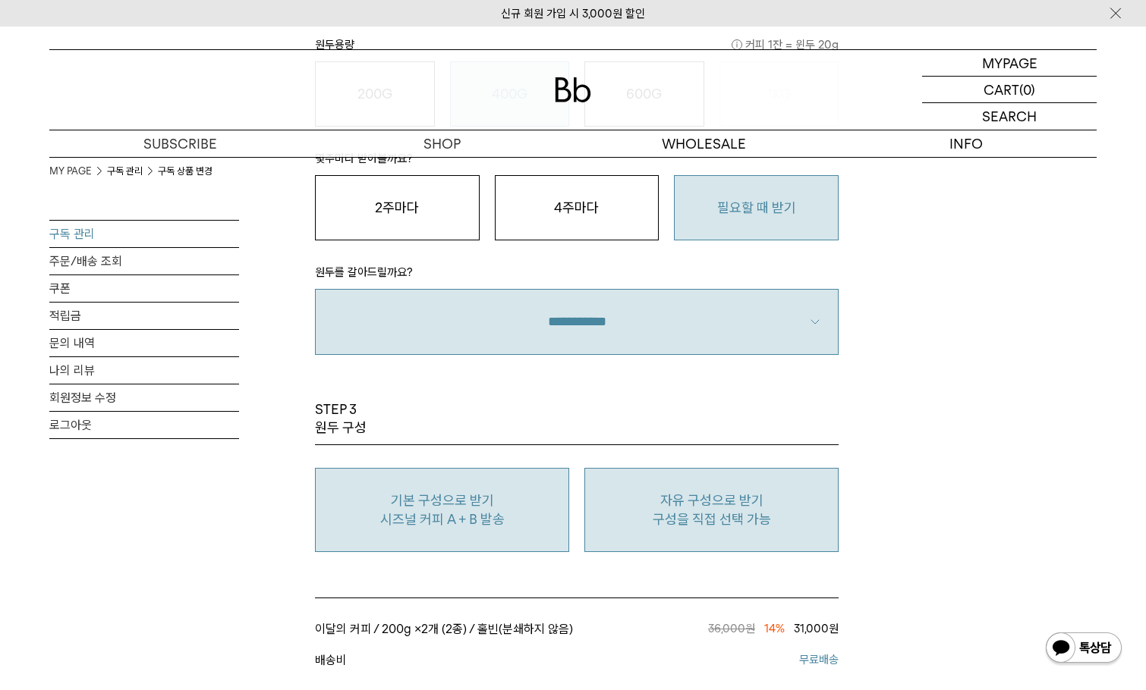
click at [774, 541] on button "자유 구성으로 받기 구성을 직접 선택 가능" at bounding box center [711, 510] width 254 height 84
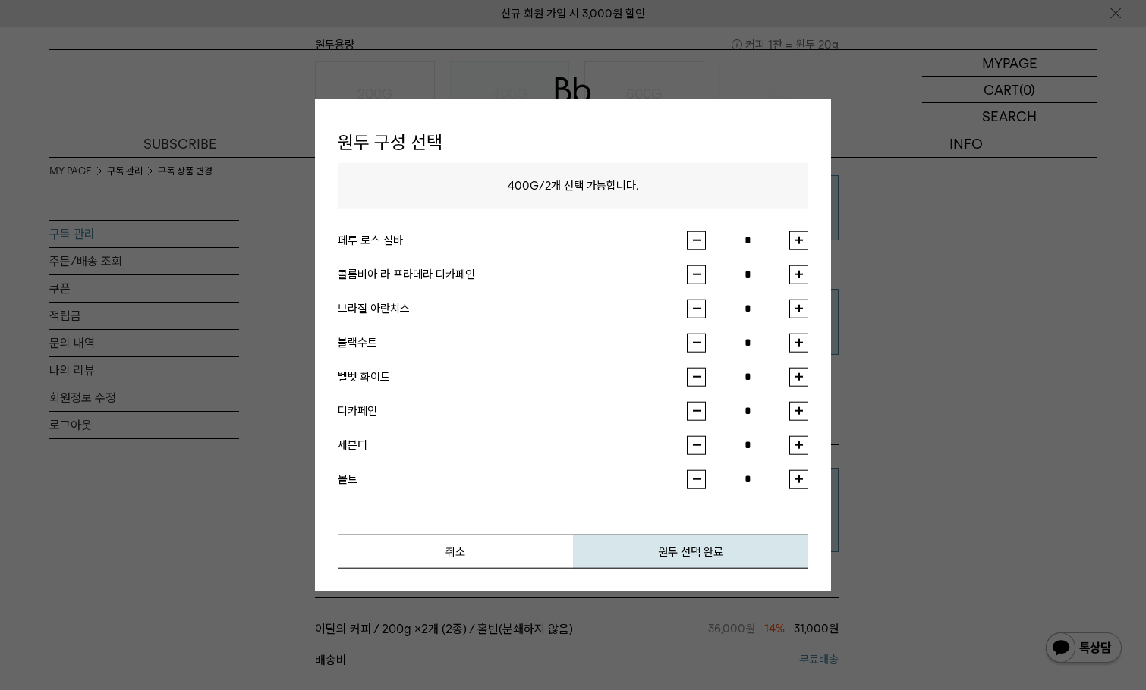
click at [791, 274] on button "button" at bounding box center [798, 274] width 19 height 19
type input "*"
click at [805, 340] on button "button" at bounding box center [798, 342] width 19 height 19
type input "*"
click at [724, 556] on button "원두 선택 완료" at bounding box center [690, 551] width 235 height 34
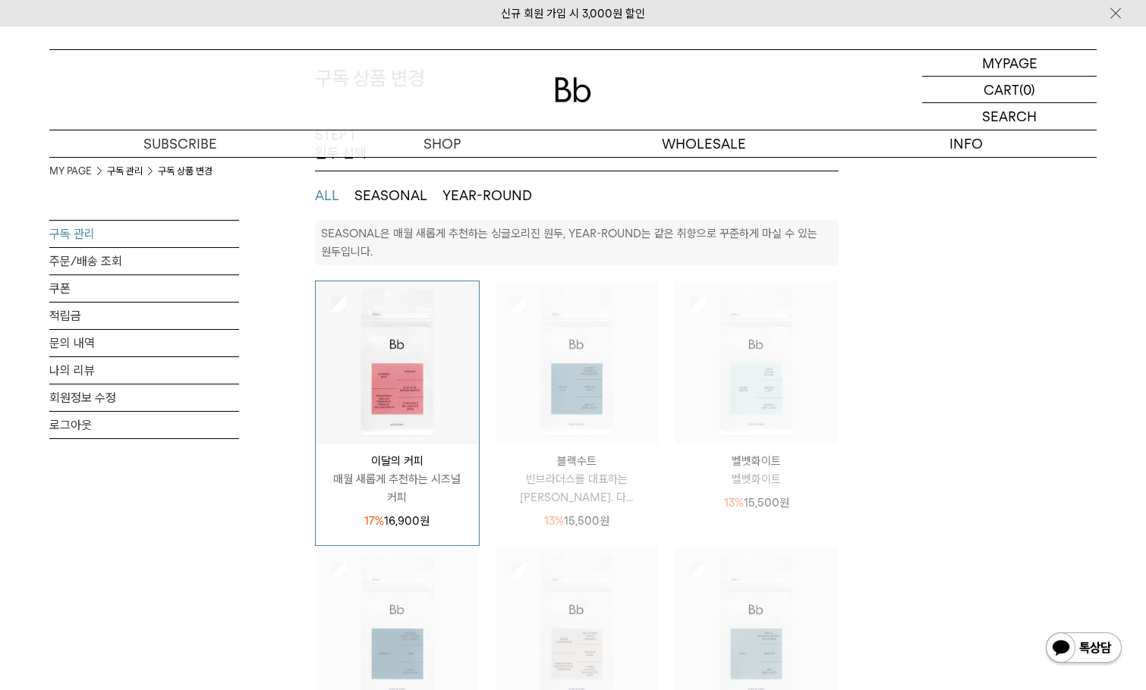
scroll to position [76, 0]
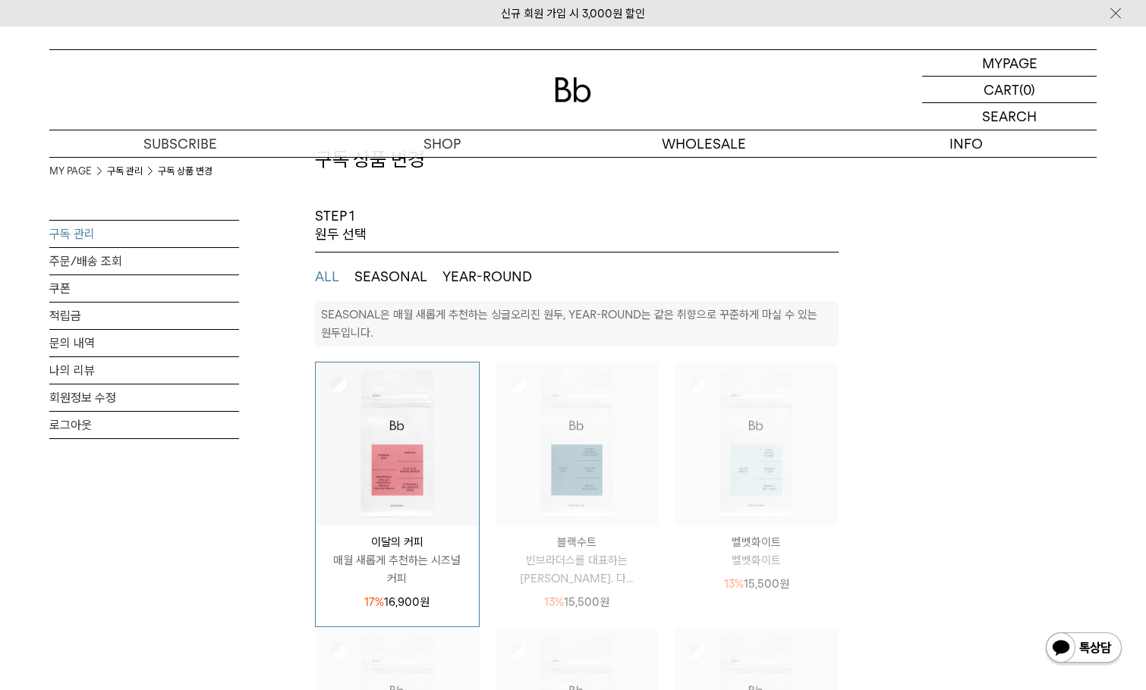
click at [395, 281] on button "SEASONAL" at bounding box center [390, 277] width 73 height 18
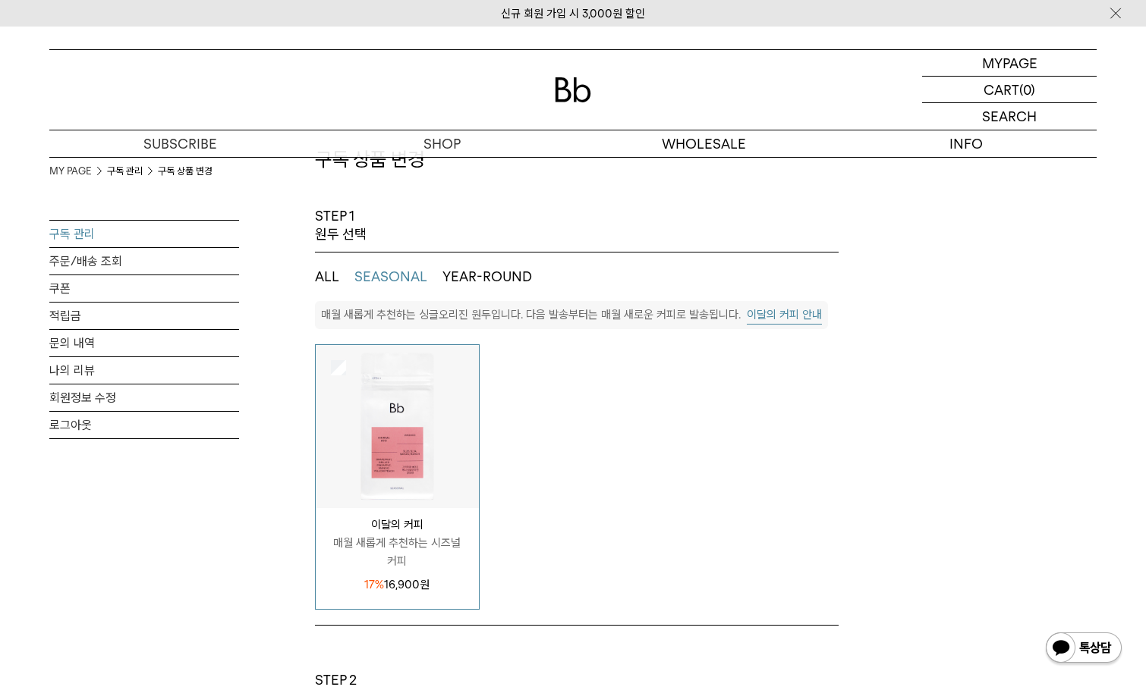
click at [338, 279] on button "ALL" at bounding box center [327, 277] width 24 height 18
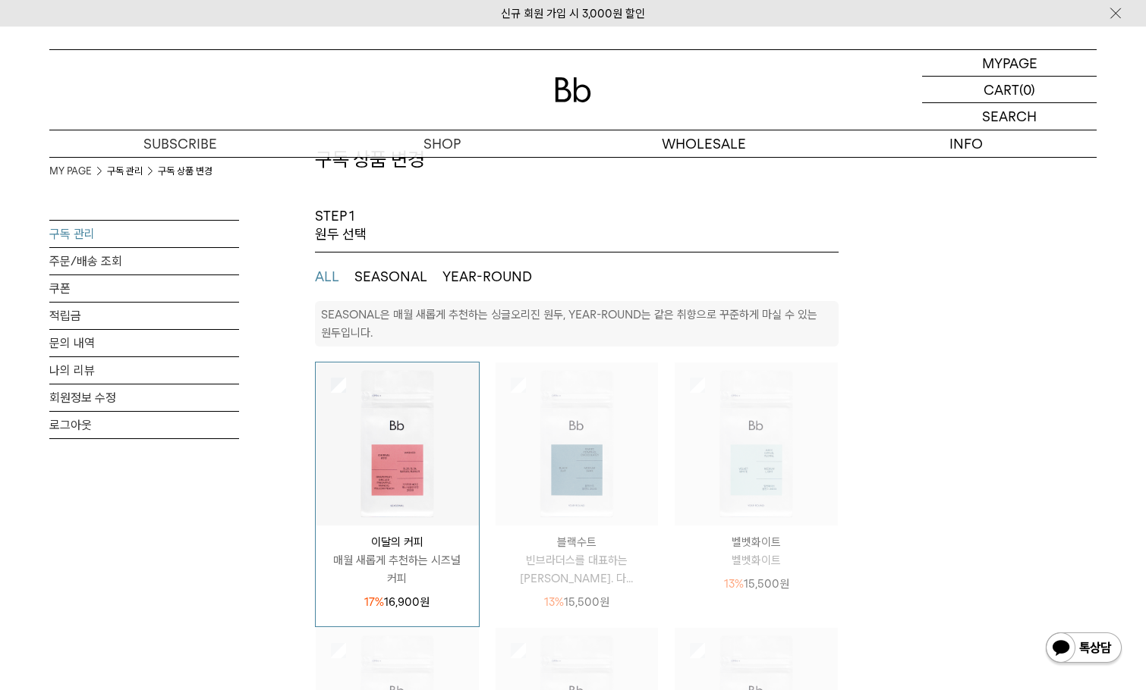
click at [468, 278] on button "YEAR-ROUND" at bounding box center [487, 277] width 90 height 18
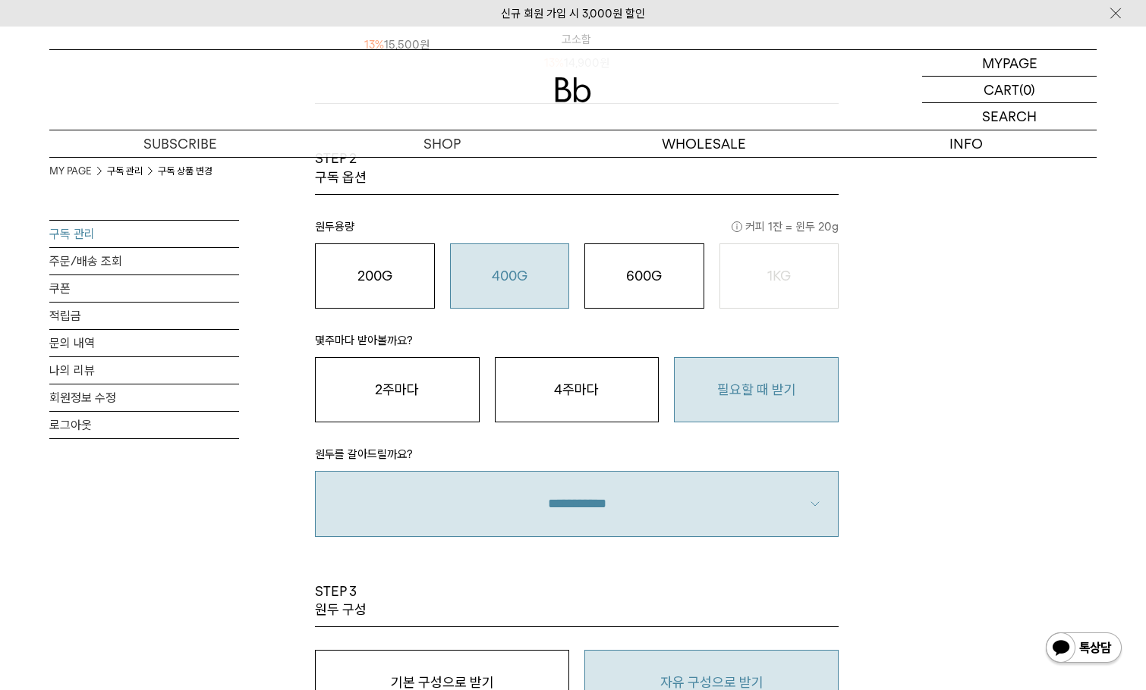
scroll to position [1062, 0]
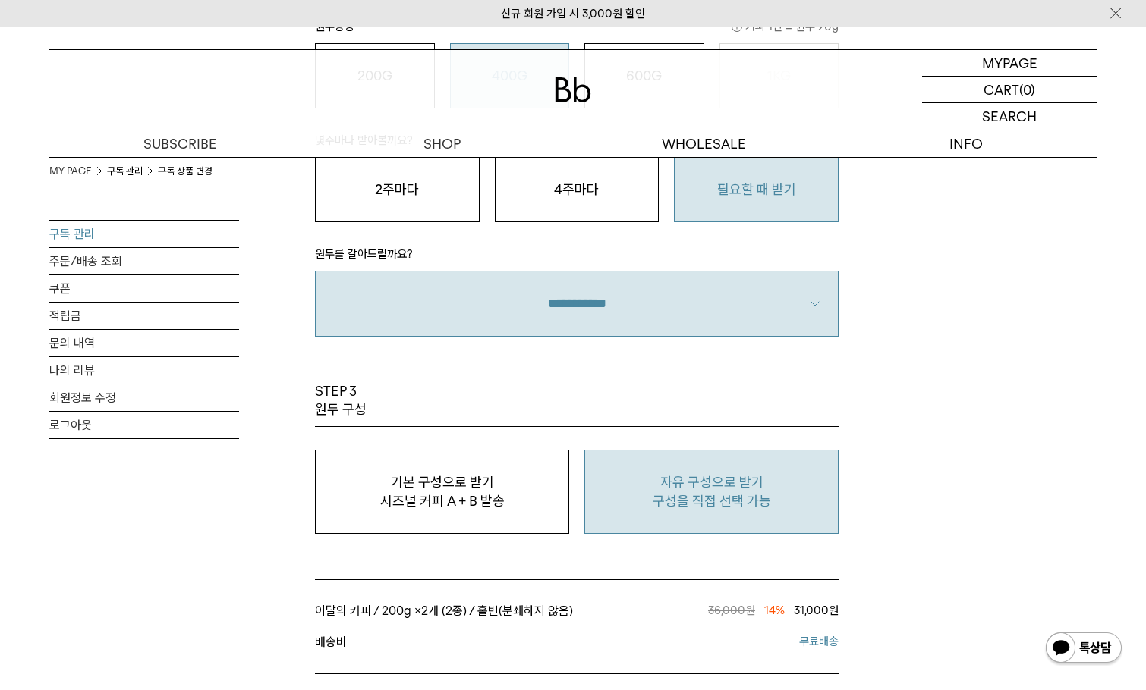
click at [774, 508] on p "구성을 직접 선택 가능" at bounding box center [711, 501] width 237 height 18
type input "*"
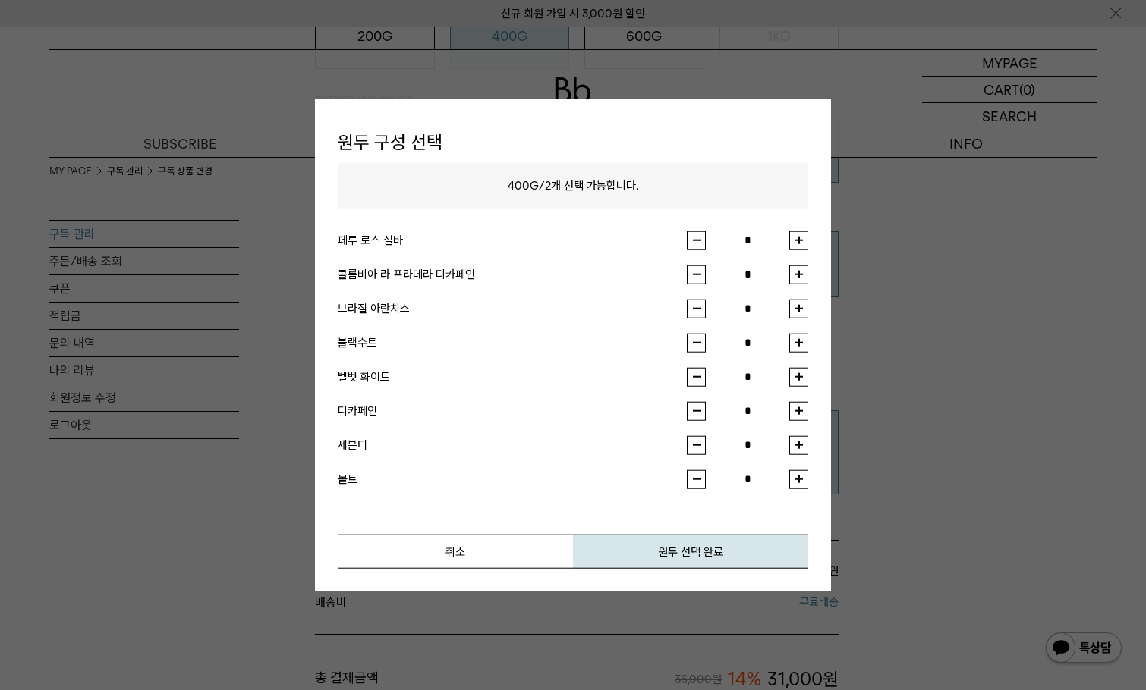
scroll to position [1138, 0]
click at [799, 408] on button "button" at bounding box center [798, 410] width 19 height 19
type input "*"
click at [800, 343] on button "button" at bounding box center [798, 342] width 19 height 19
type input "*"
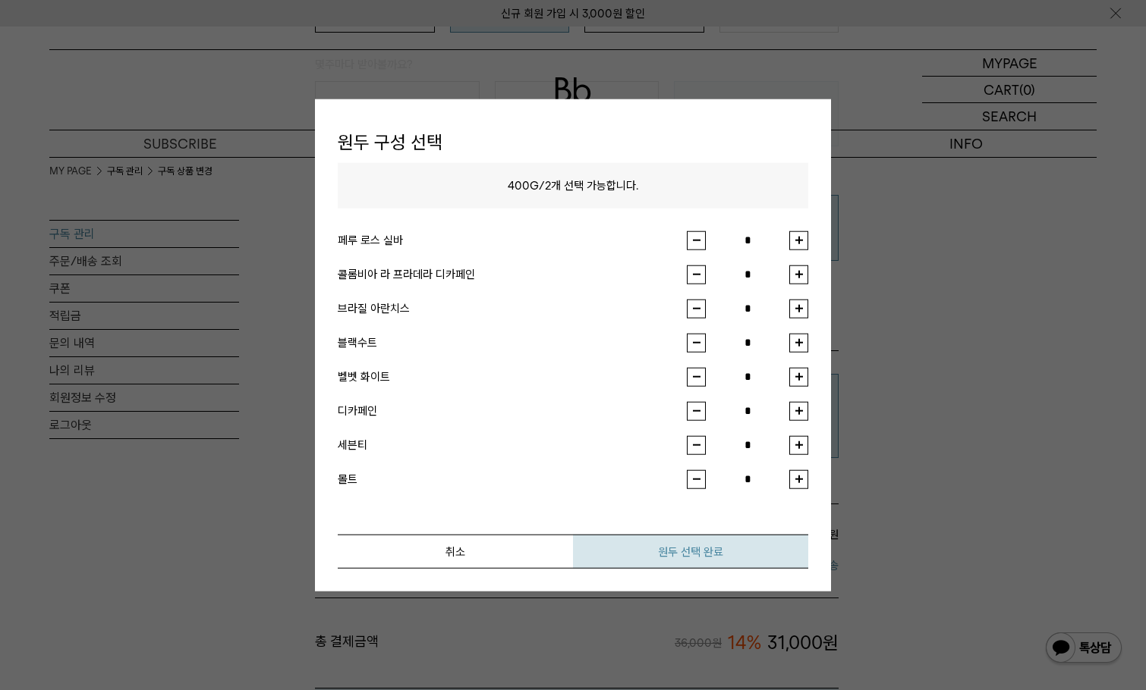
click at [737, 555] on button "원두 선택 완료" at bounding box center [690, 551] width 235 height 34
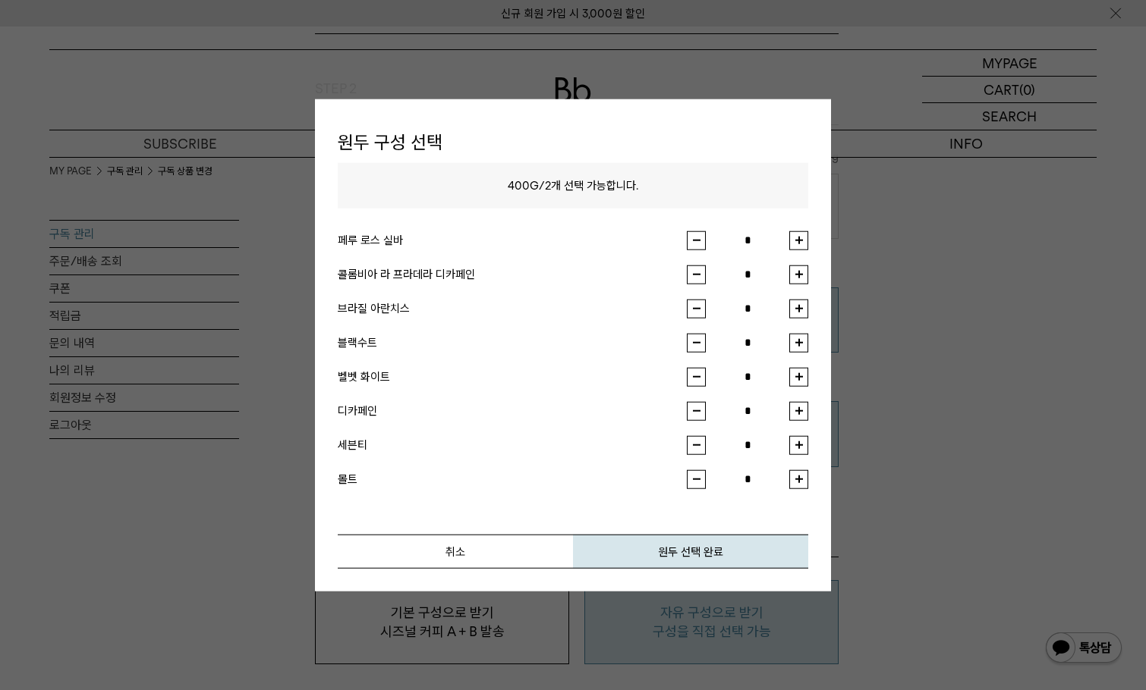
scroll to position [910, 0]
click at [795, 277] on button "button" at bounding box center [798, 274] width 19 height 19
click at [698, 407] on button "button" at bounding box center [696, 410] width 19 height 19
type input "*"
click at [806, 274] on button "button" at bounding box center [798, 274] width 19 height 19
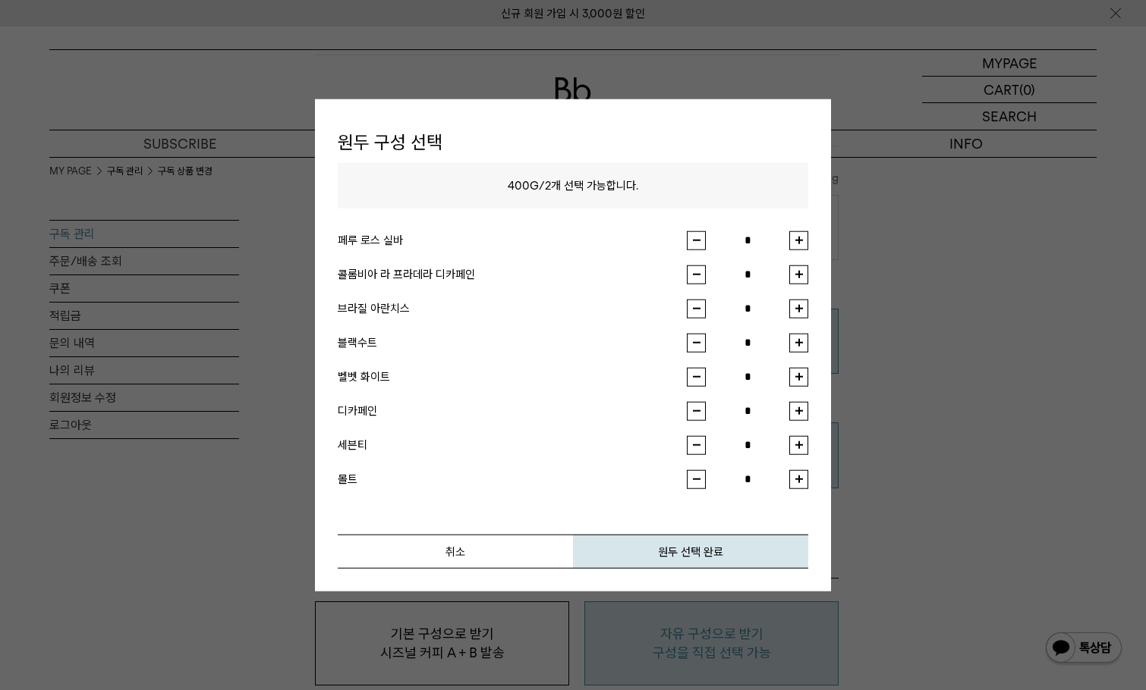
type input "*"
click at [729, 555] on button "원두 선택 완료" at bounding box center [690, 551] width 235 height 34
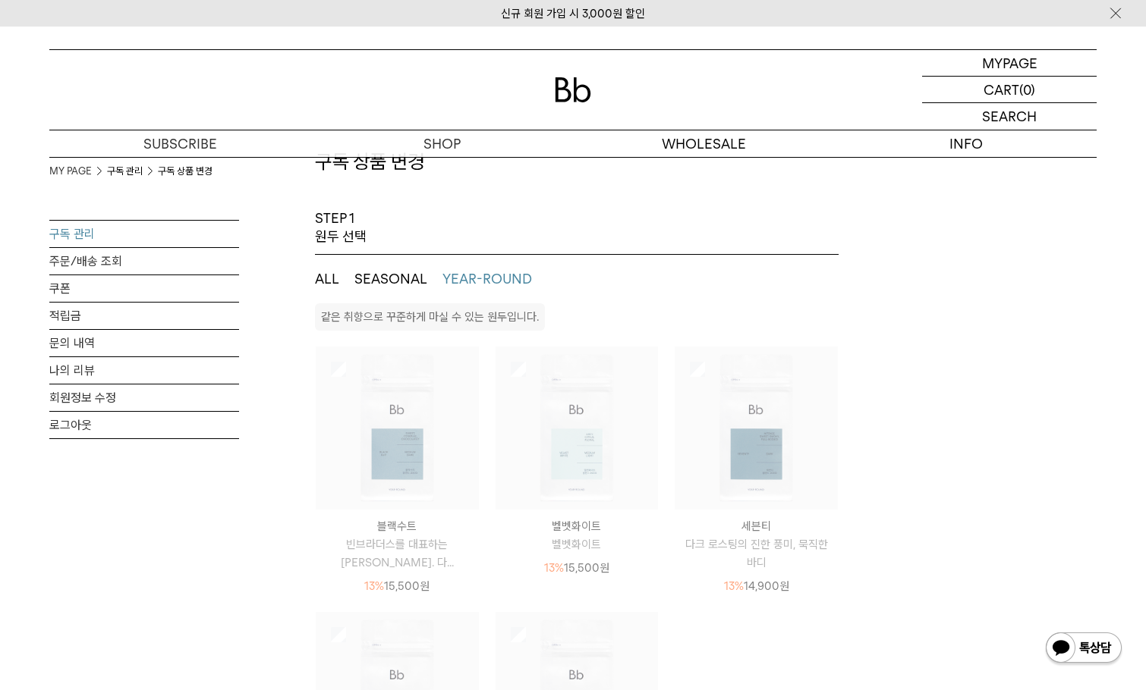
scroll to position [0, 0]
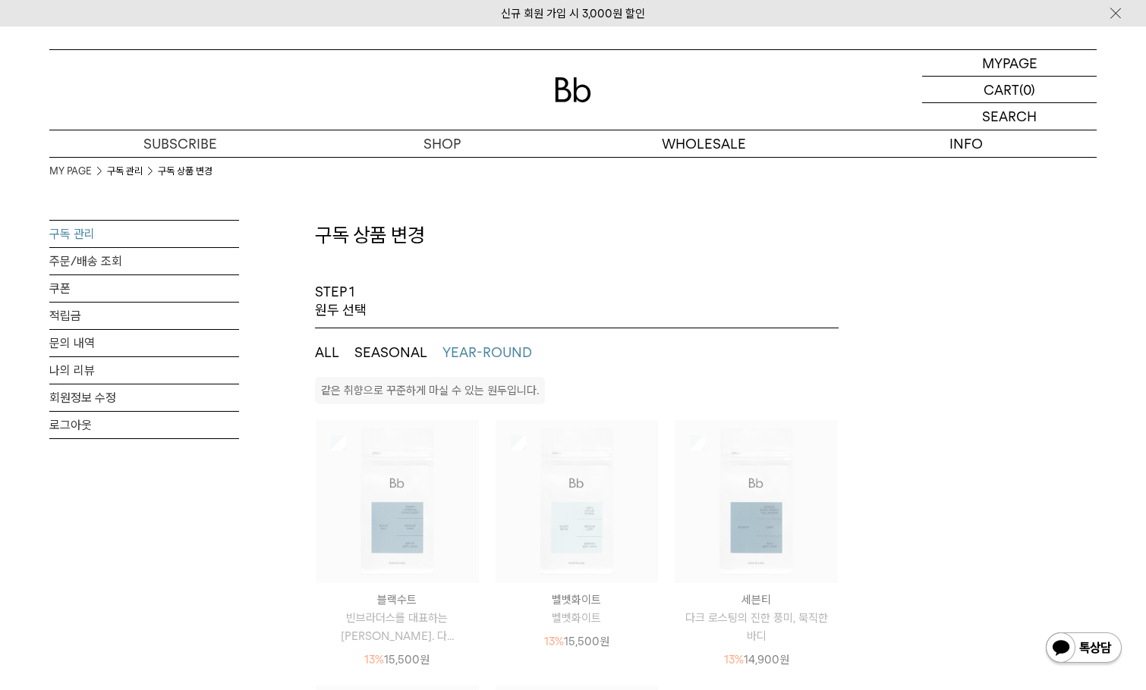
click at [328, 349] on button "ALL" at bounding box center [327, 353] width 24 height 18
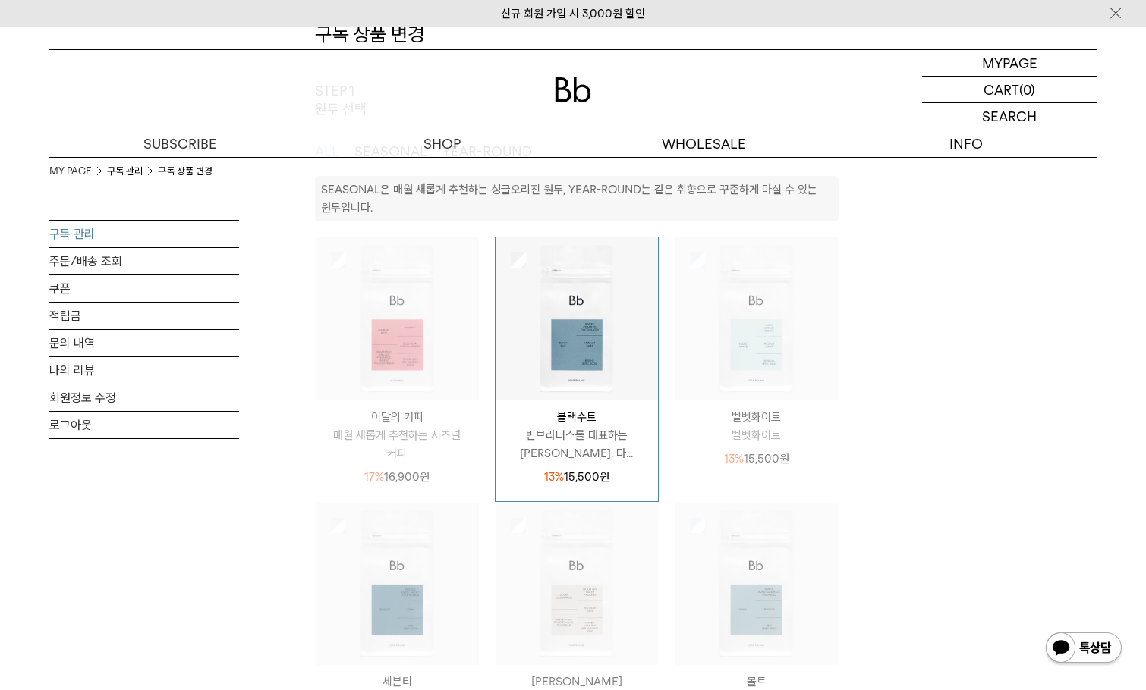
scroll to position [76, 0]
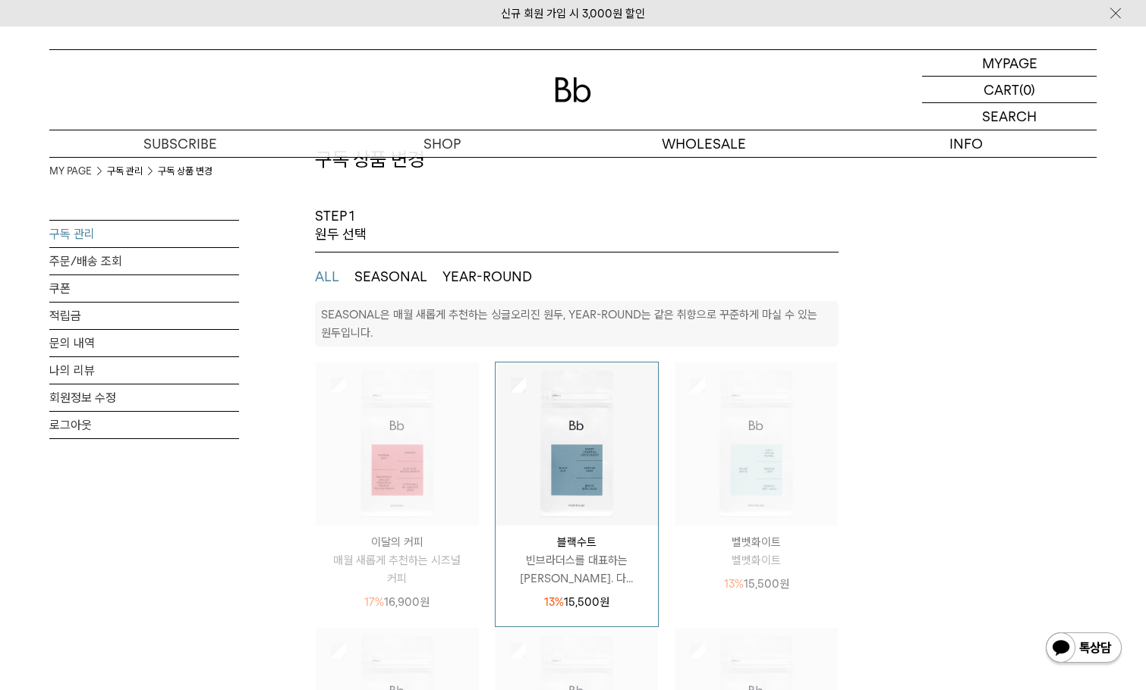
click at [339, 376] on img at bounding box center [397, 444] width 163 height 163
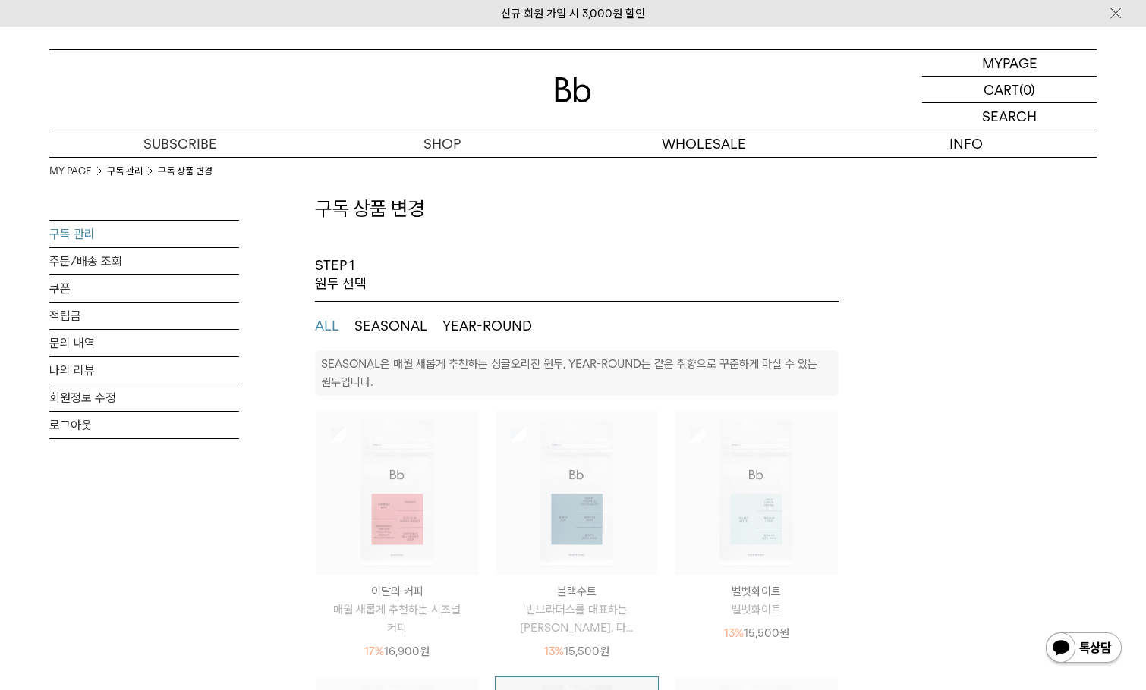
scroll to position [0, 0]
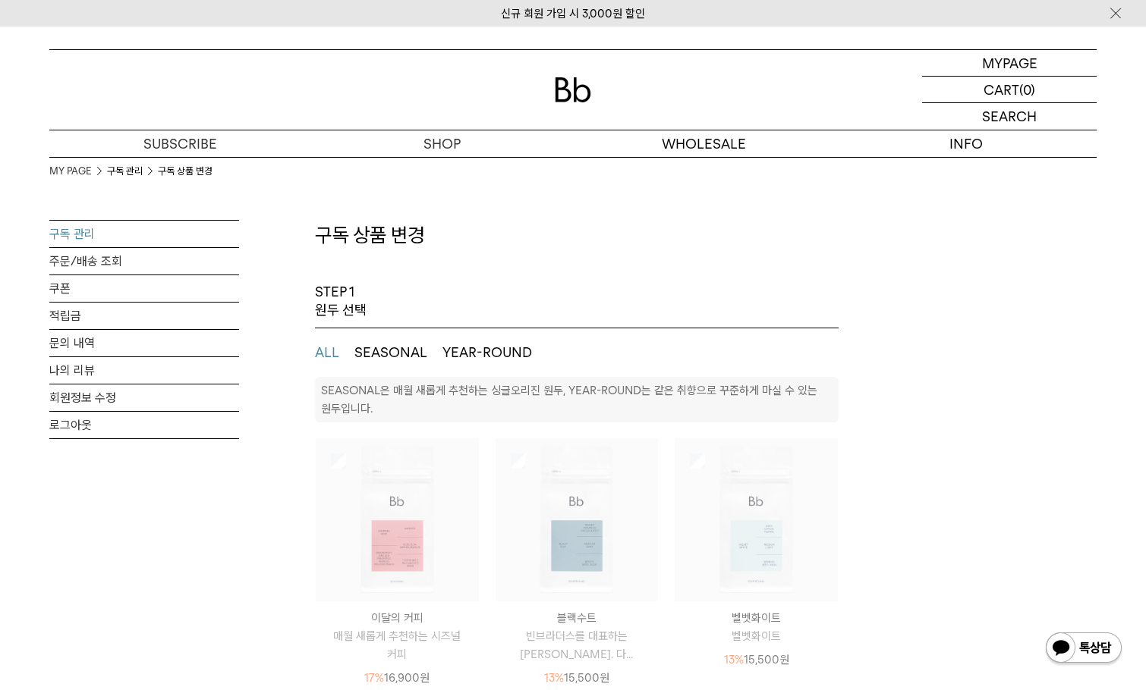
click at [384, 359] on button "SEASONAL" at bounding box center [390, 353] width 73 height 18
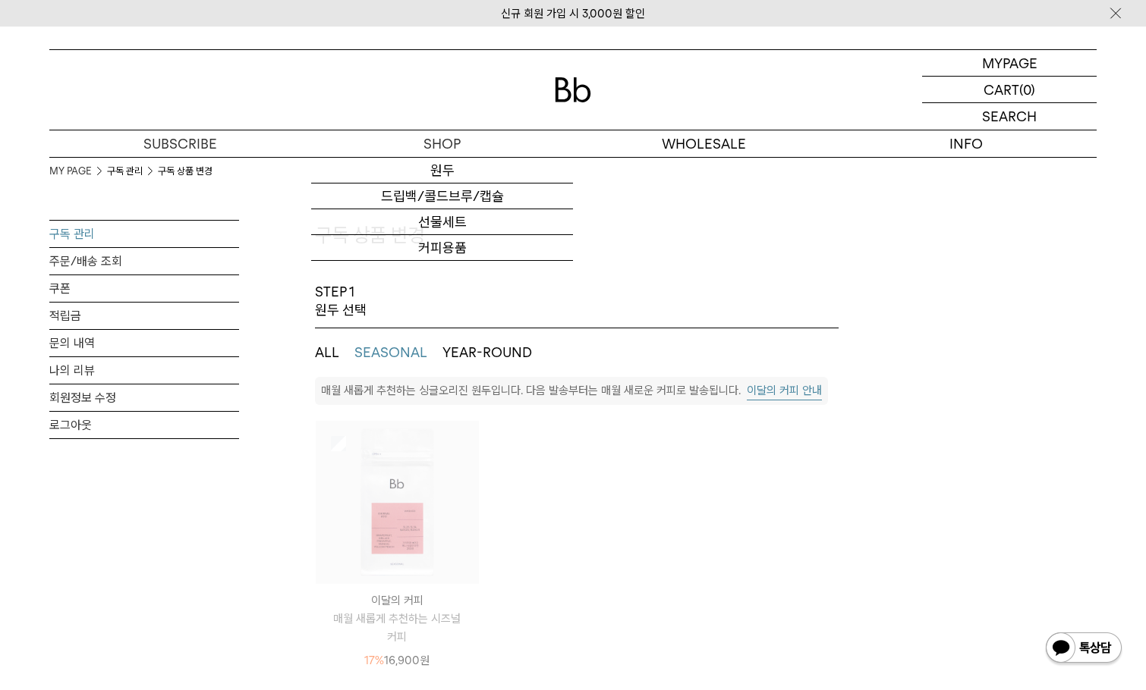
click at [584, 84] on img at bounding box center [573, 89] width 36 height 25
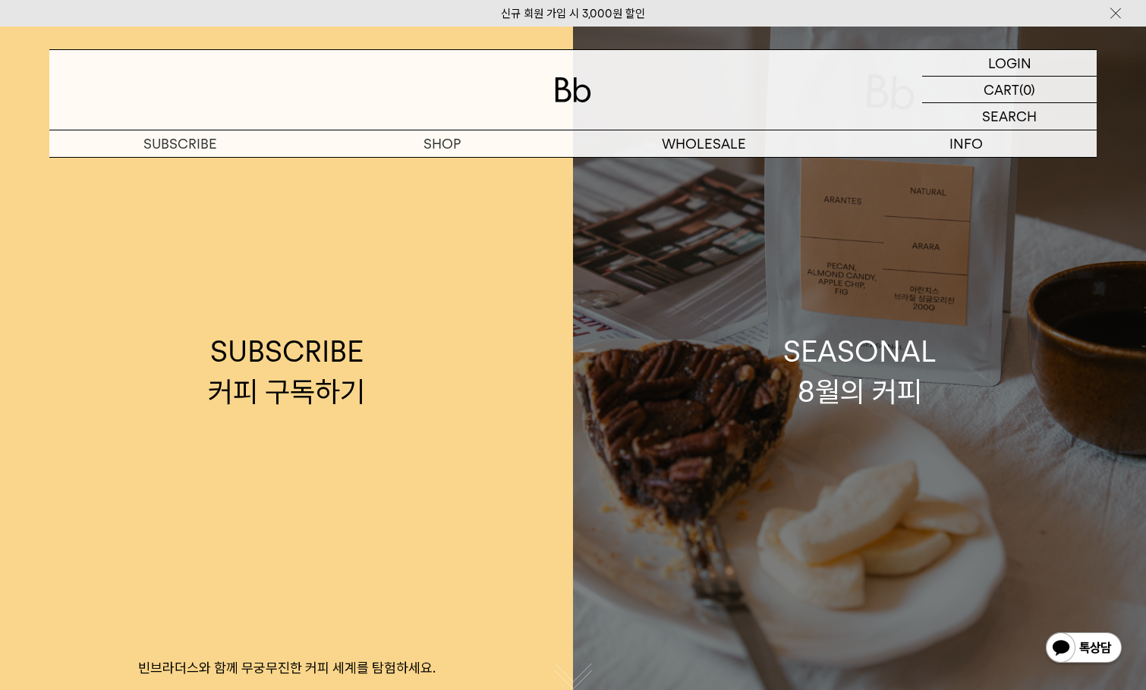
click at [883, 401] on div "SEASONAL 8월의 커피" at bounding box center [859, 372] width 153 height 80
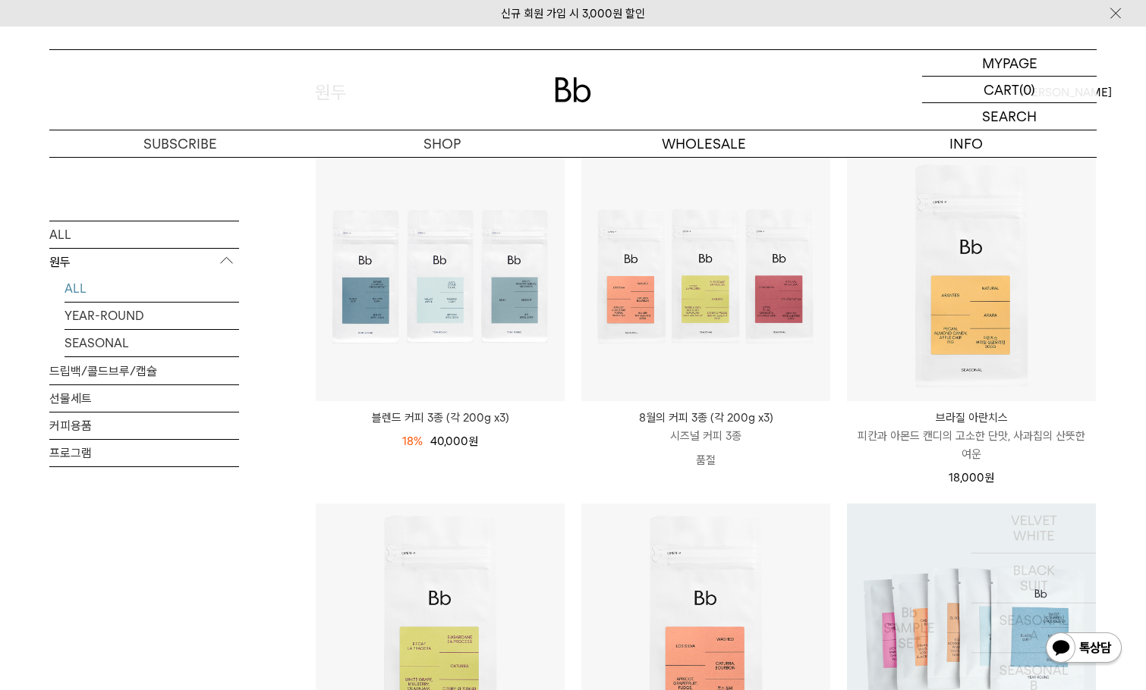
scroll to position [379, 0]
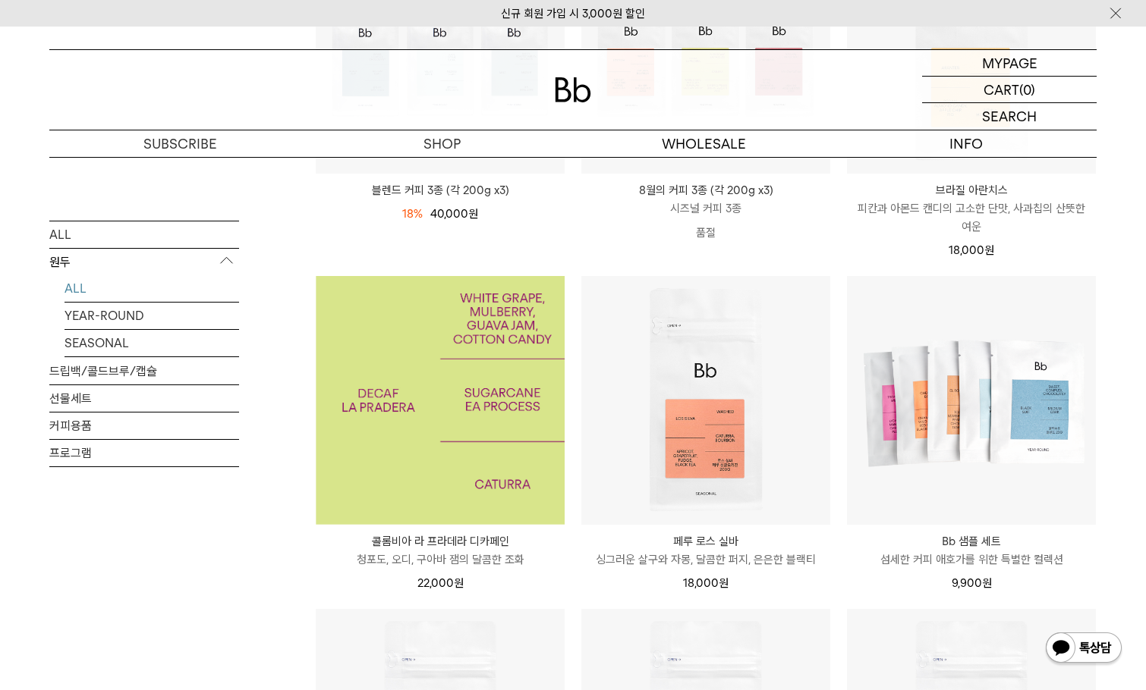
click at [464, 386] on img at bounding box center [440, 400] width 249 height 249
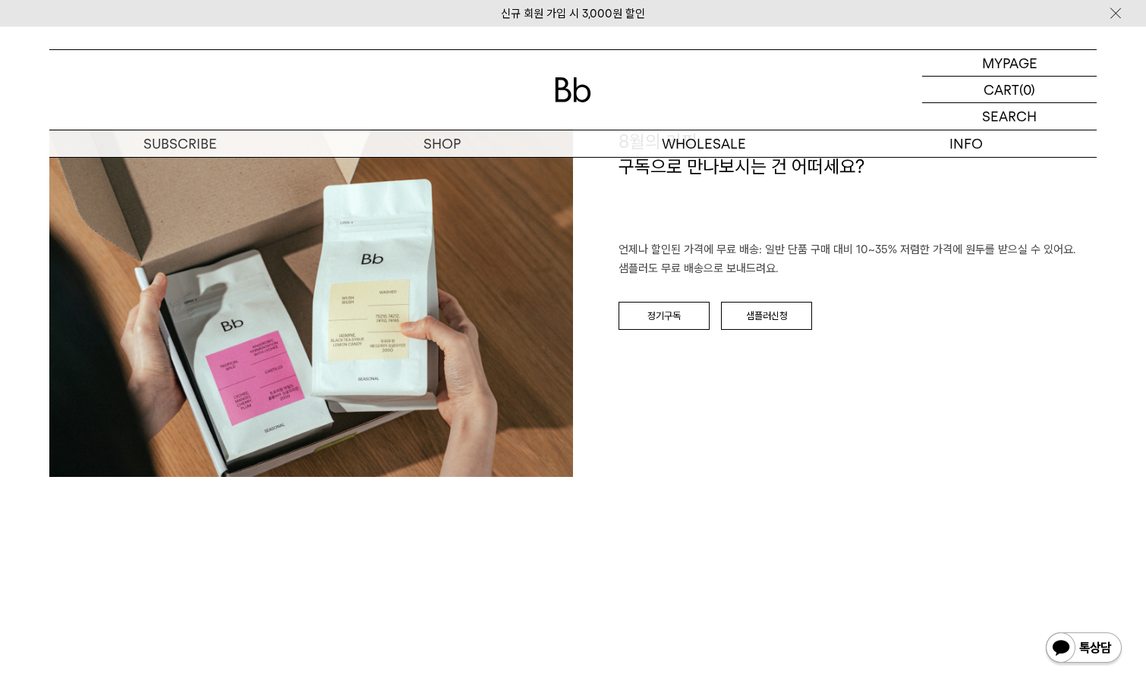
scroll to position [2200, 0]
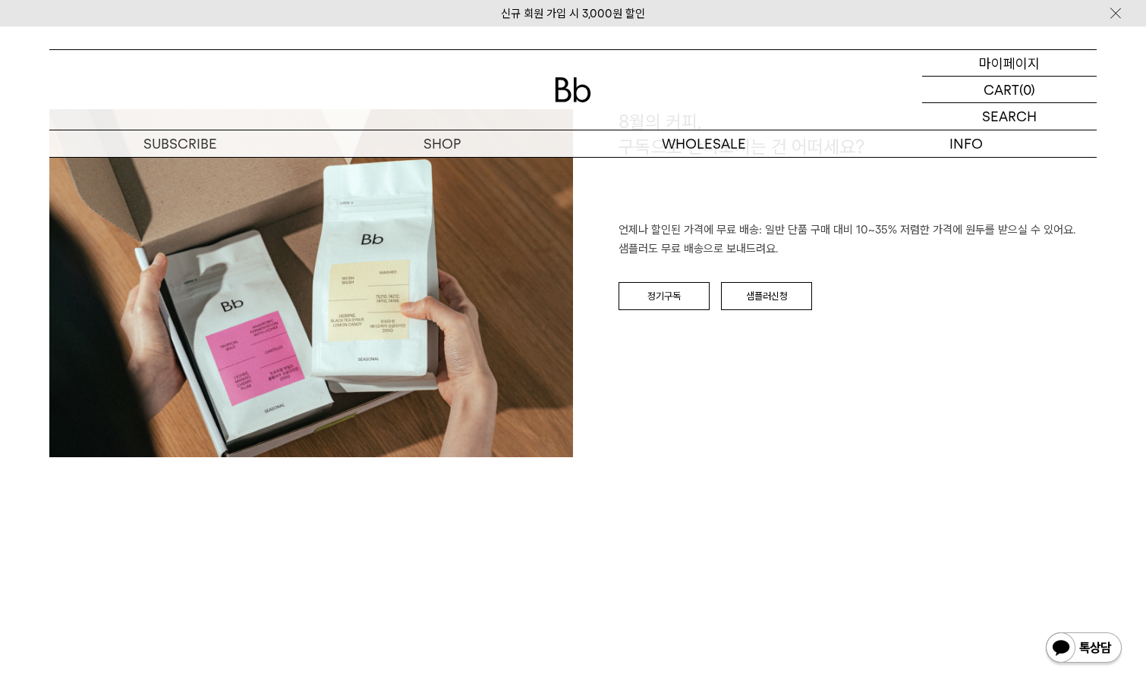
click at [1024, 70] on p "마이페이지" at bounding box center [1009, 63] width 61 height 26
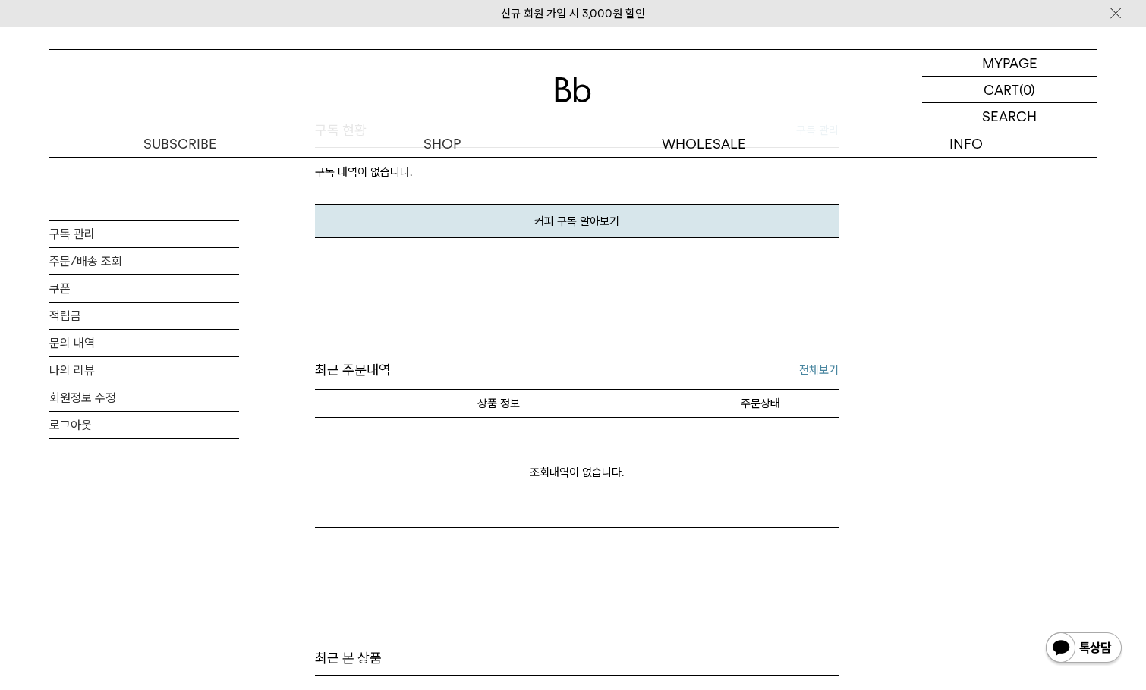
scroll to position [152, 0]
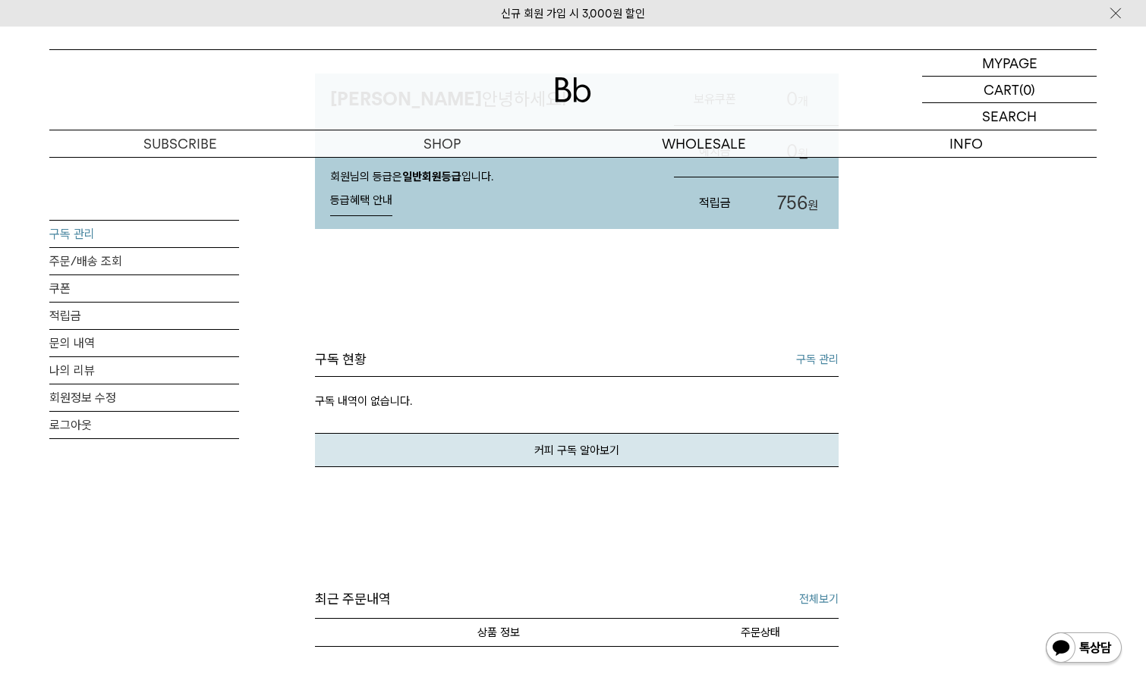
click at [74, 237] on link "구독 관리" at bounding box center [144, 234] width 190 height 27
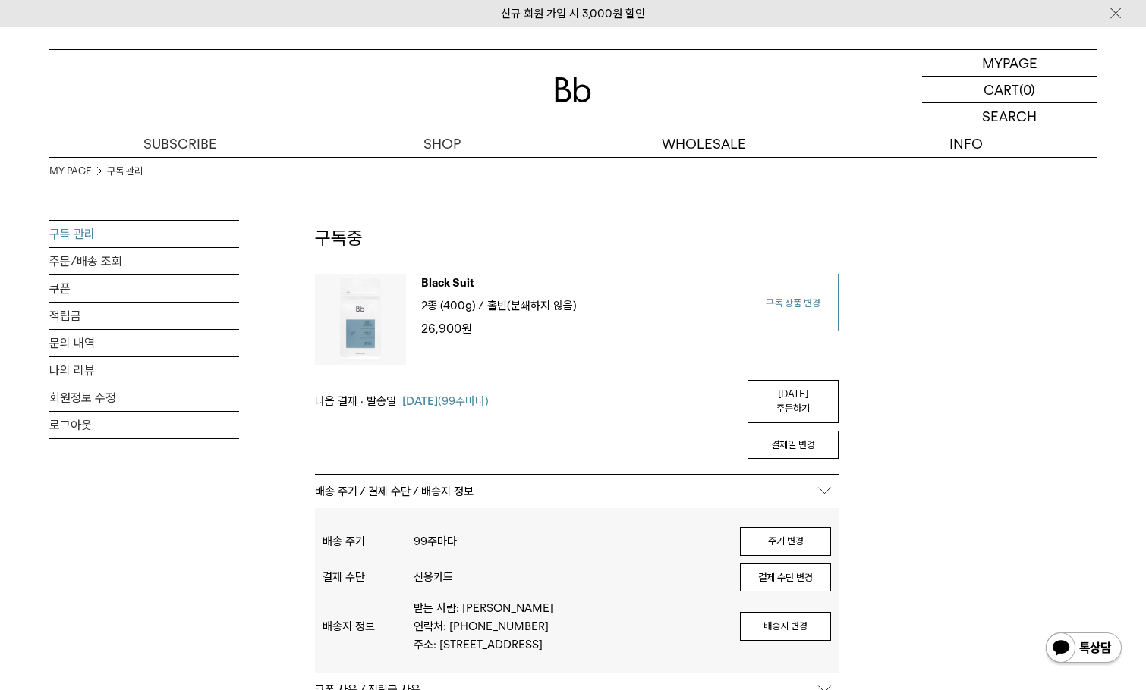
click at [813, 313] on link "구독 상품 변경" at bounding box center [792, 303] width 91 height 58
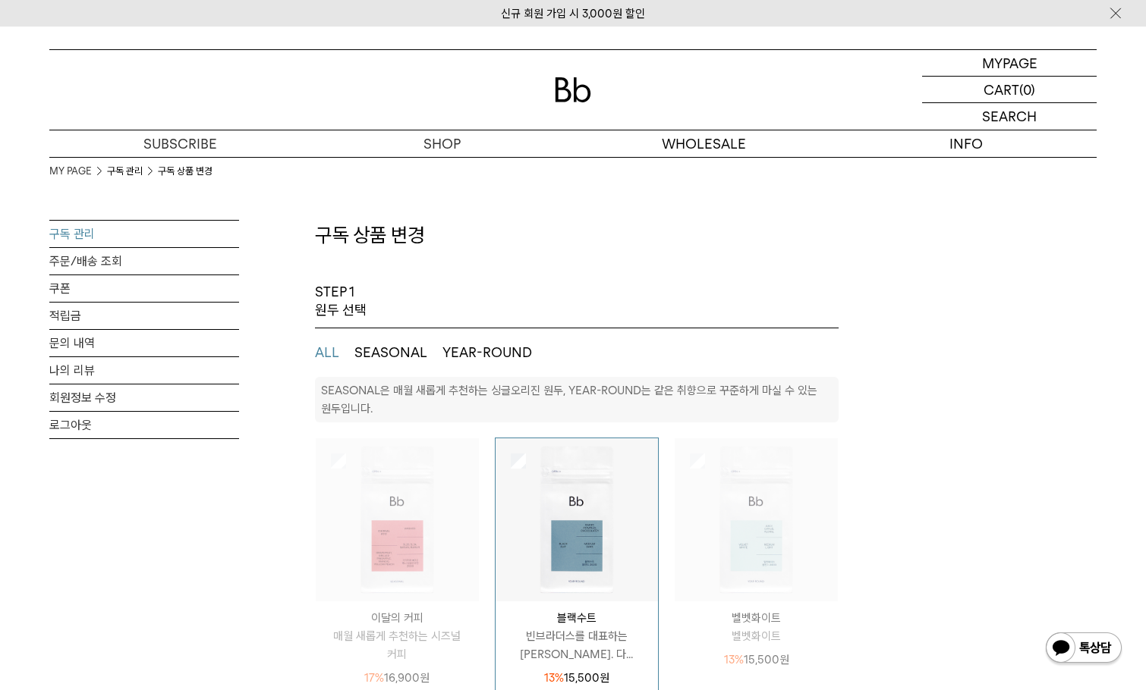
select select "**"
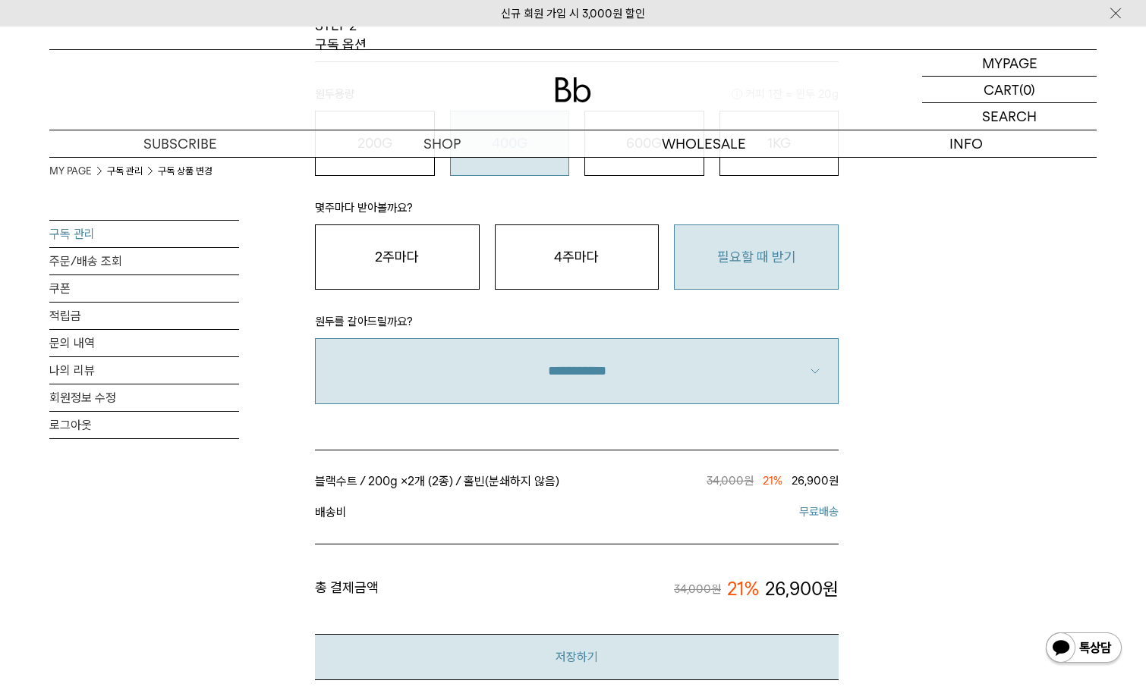
scroll to position [986, 0]
